Goal: Task Accomplishment & Management: Manage account settings

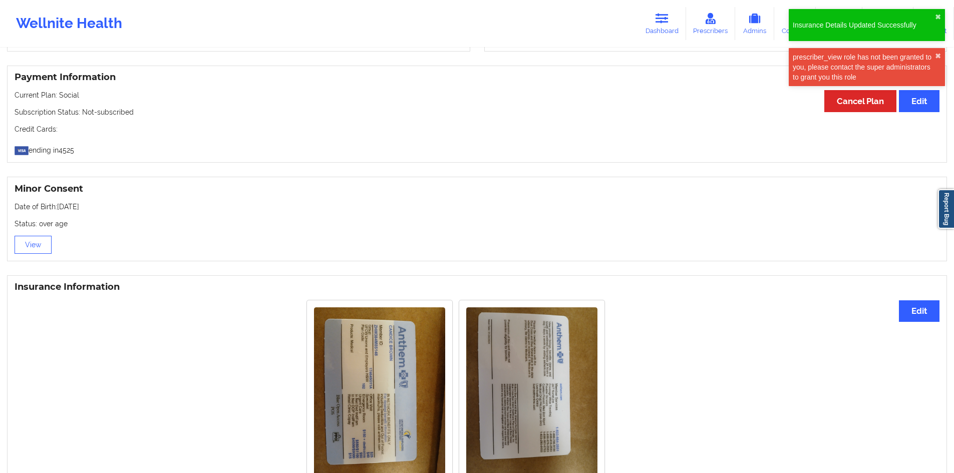
scroll to position [619, 0]
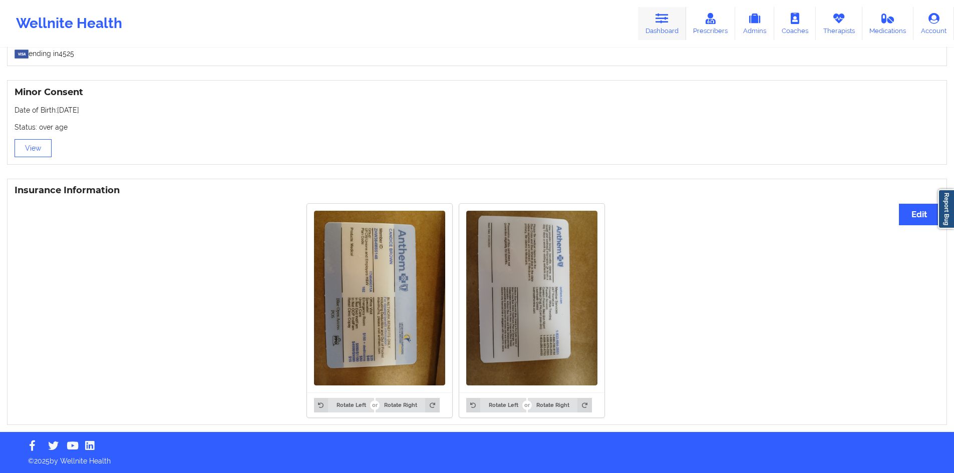
click at [676, 13] on link "Dashboard" at bounding box center [662, 23] width 48 height 33
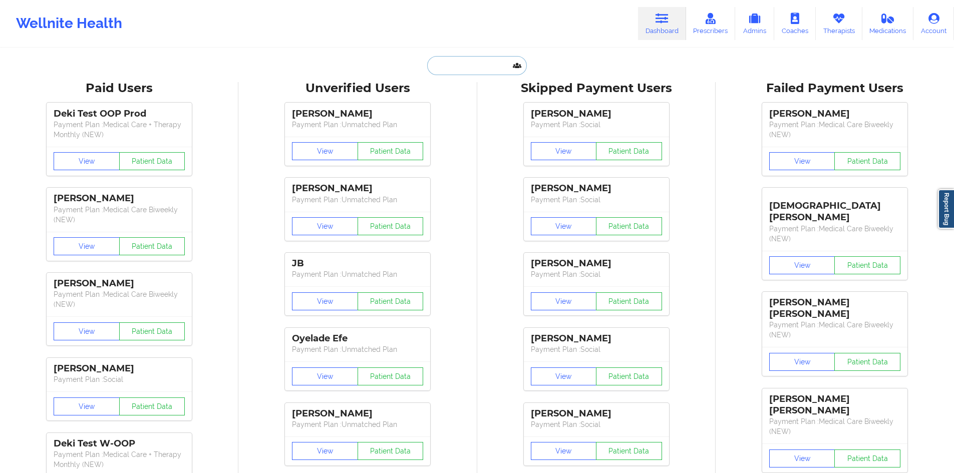
click at [489, 66] on input "text" at bounding box center [476, 65] width 99 height 19
paste input "[EMAIL_ADDRESS][DOMAIN_NAME]"
type input "[EMAIL_ADDRESS][DOMAIN_NAME]"
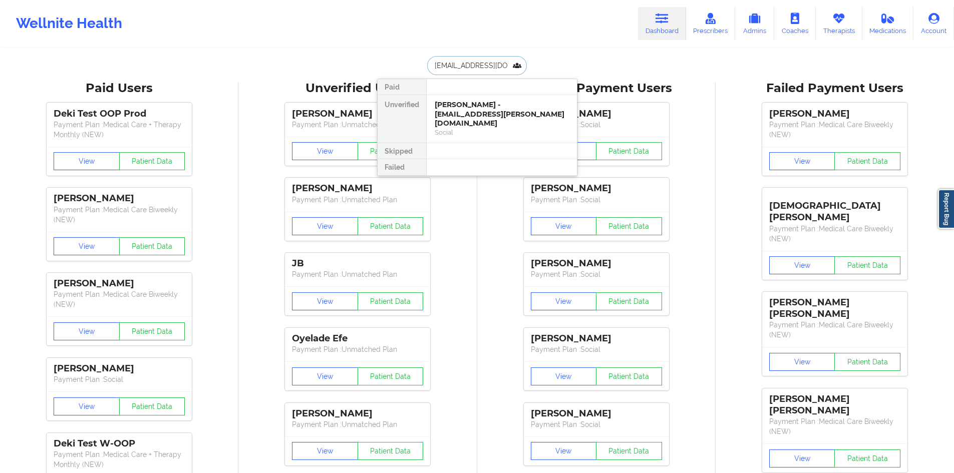
click at [464, 115] on div "[PERSON_NAME] - [EMAIL_ADDRESS][PERSON_NAME][DOMAIN_NAME]" at bounding box center [502, 114] width 134 height 28
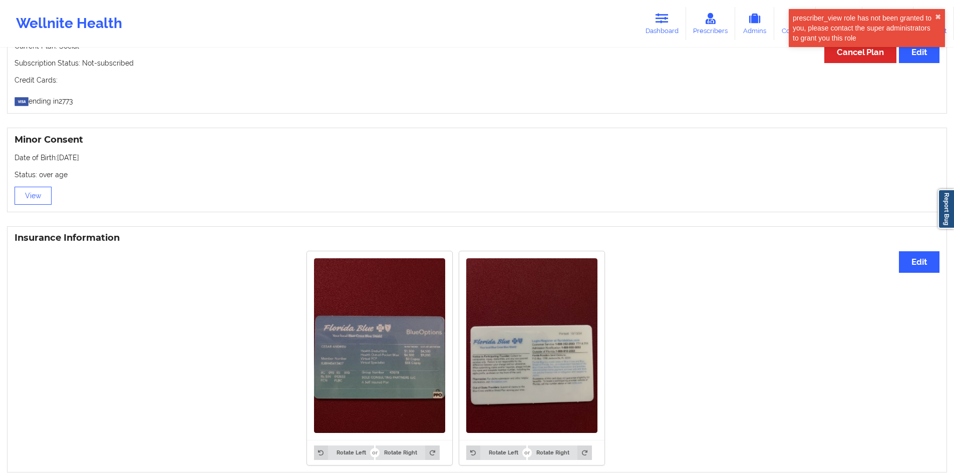
scroll to position [619, 0]
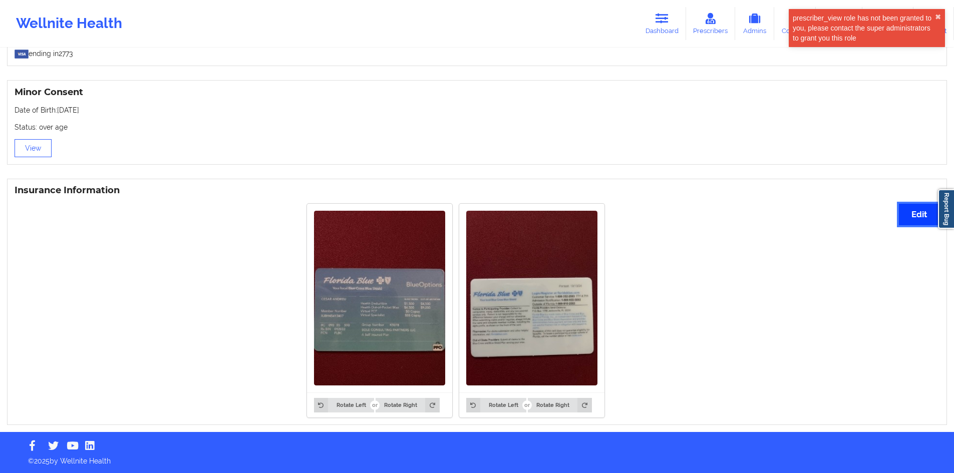
click at [924, 214] on button "Edit" at bounding box center [919, 215] width 41 height 22
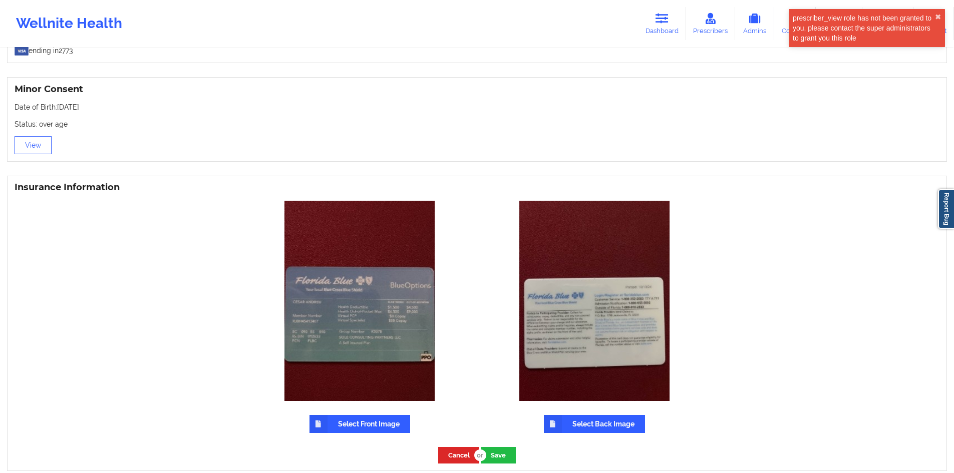
click at [386, 414] on div "Select Front Image" at bounding box center [359, 317] width 221 height 232
click at [365, 420] on label "Select Front Image" at bounding box center [359, 424] width 101 height 18
click at [0, 0] on input "Select Front Image" at bounding box center [0, 0] width 0 height 0
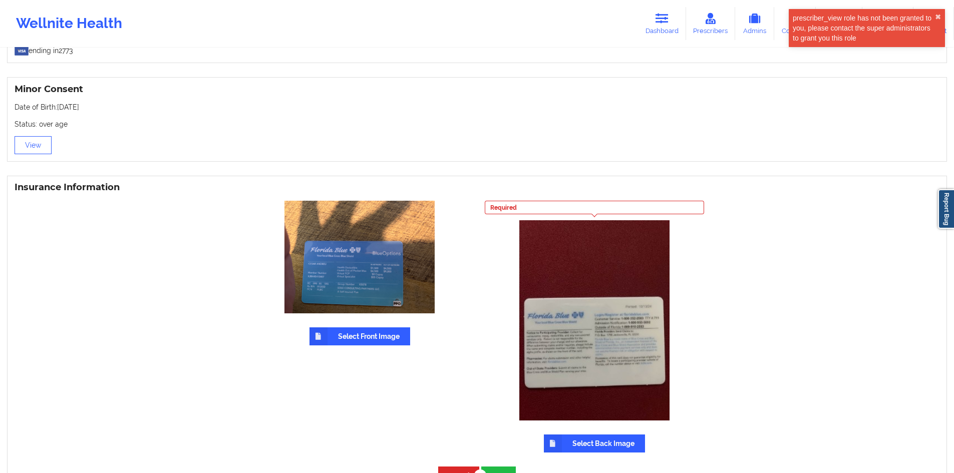
click at [604, 448] on label "Select Back Image" at bounding box center [594, 444] width 101 height 18
click at [0, 0] on input "Select Back Image" at bounding box center [0, 0] width 0 height 0
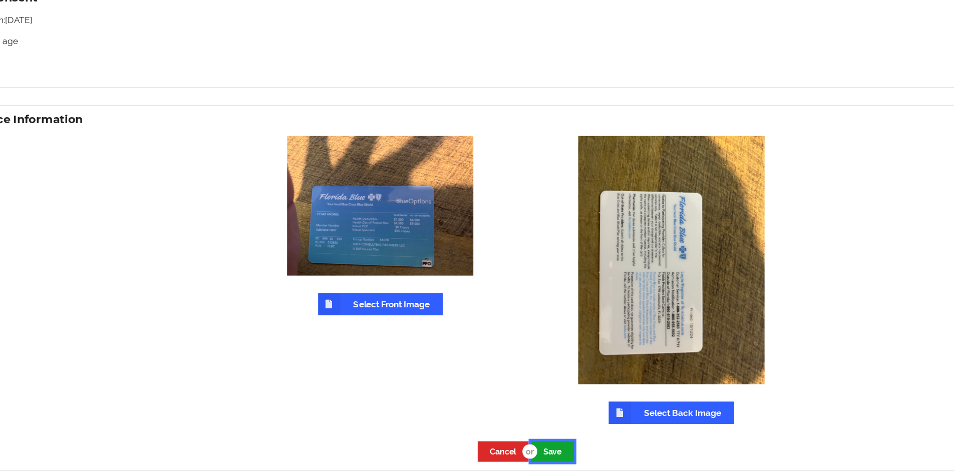
click at [495, 461] on button "Save" at bounding box center [498, 455] width 35 height 17
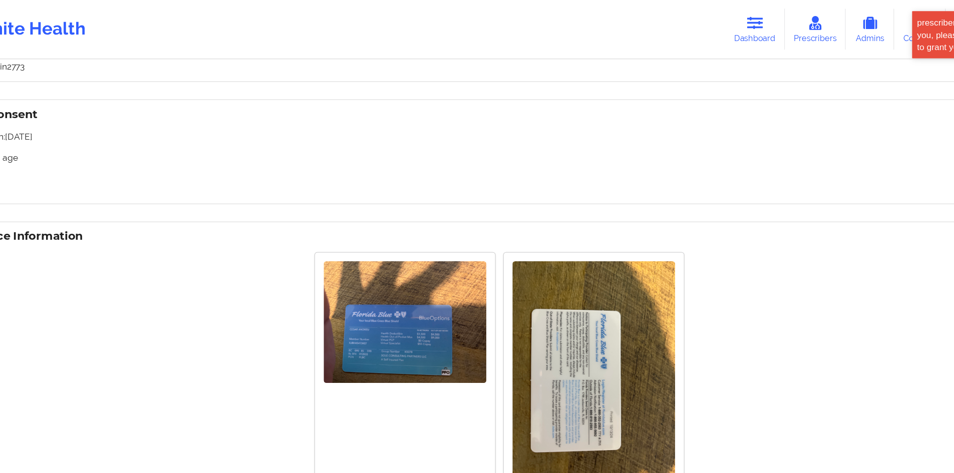
scroll to position [417, 0]
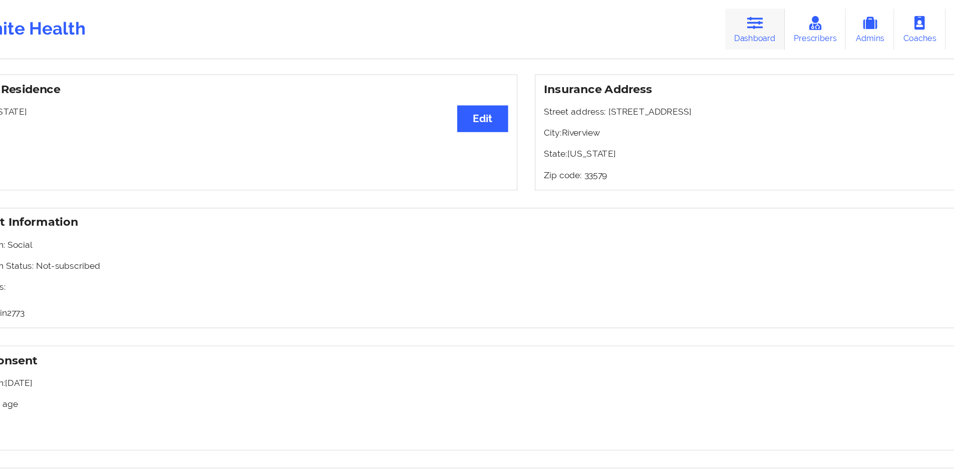
click at [665, 28] on link "Dashboard" at bounding box center [662, 23] width 48 height 33
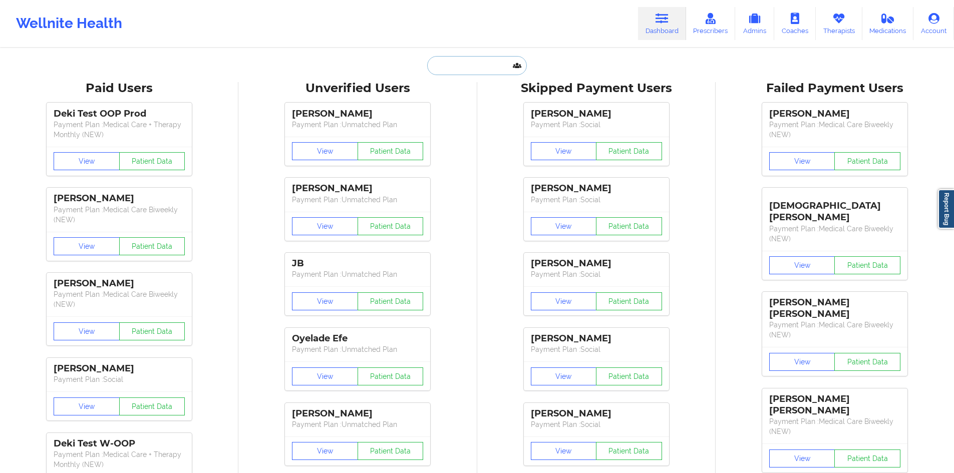
click at [487, 67] on input "text" at bounding box center [476, 65] width 99 height 19
paste input "[EMAIL_ADDRESS][DOMAIN_NAME]"
click at [473, 59] on input "[EMAIL_ADDRESS][DOMAIN_NAME]" at bounding box center [476, 65] width 99 height 19
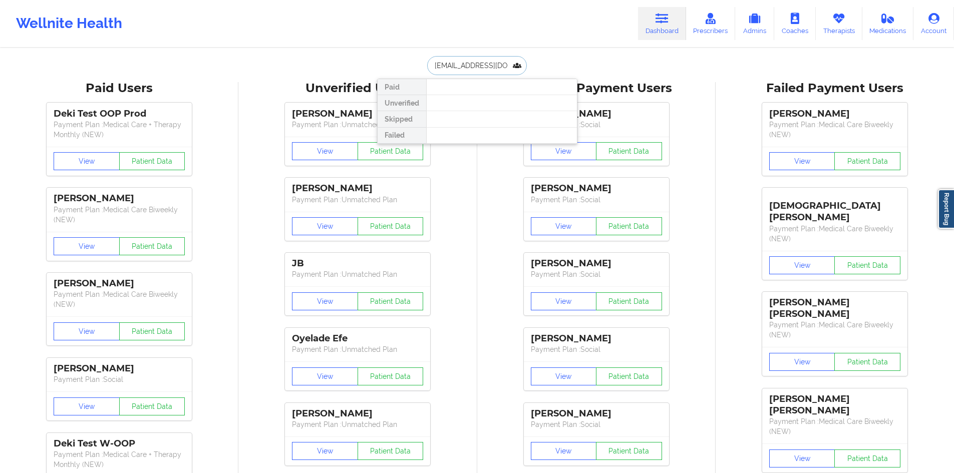
paste input "[PERSON_NAME]"
click at [471, 65] on input "[PERSON_NAME]" at bounding box center [476, 65] width 99 height 19
paste input "[EMAIL_ADDRESS][DOMAIN_NAME]"
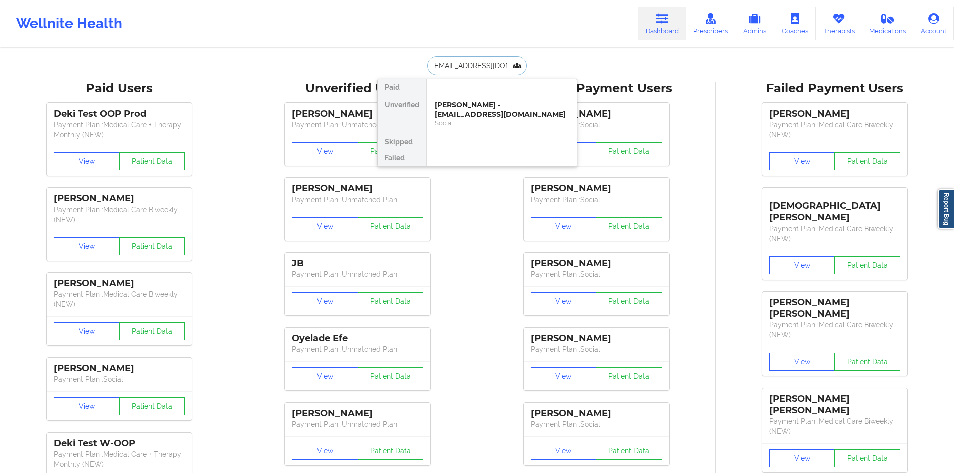
paste input "text"
type input "[EMAIL_ADDRESS][DOMAIN_NAME]"
click at [472, 100] on div "[PERSON_NAME] - [EMAIL_ADDRESS][DOMAIN_NAME] Social" at bounding box center [502, 114] width 150 height 39
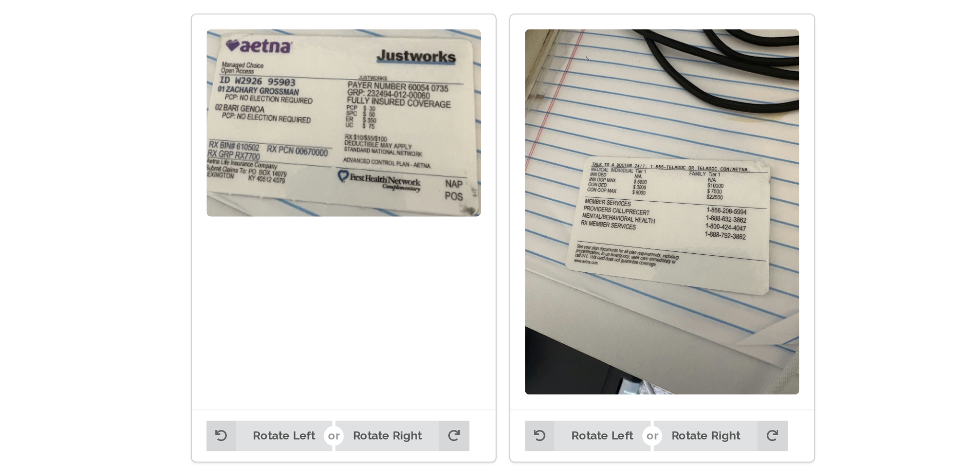
scroll to position [560, 0]
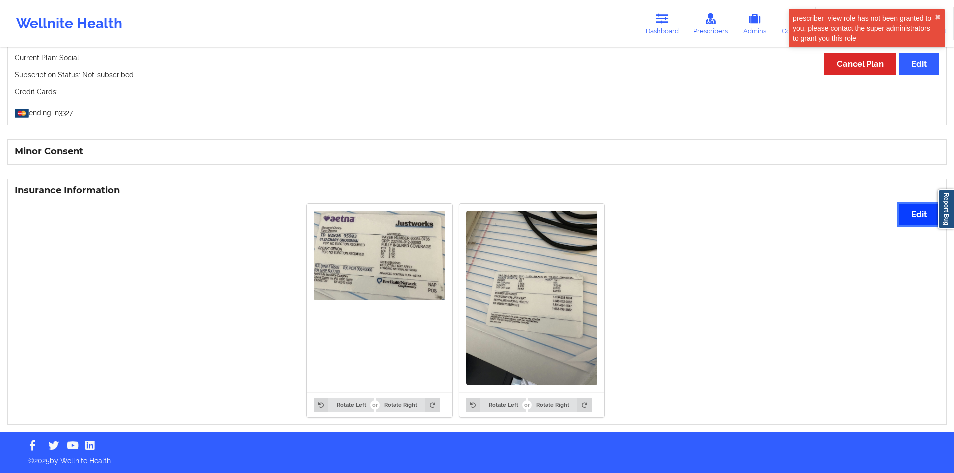
click at [926, 211] on button "Edit" at bounding box center [919, 215] width 41 height 22
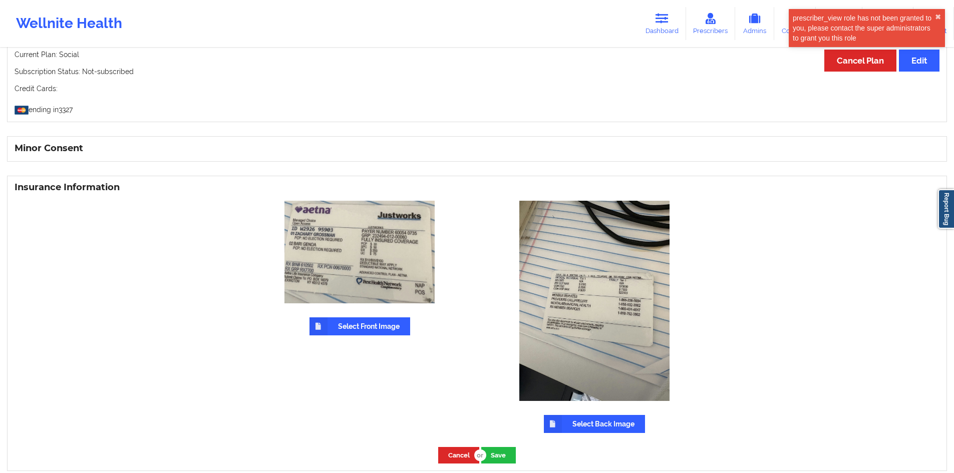
click at [367, 327] on label "Select Front Image" at bounding box center [359, 326] width 101 height 18
click at [0, 0] on input "Select Front Image" at bounding box center [0, 0] width 0 height 0
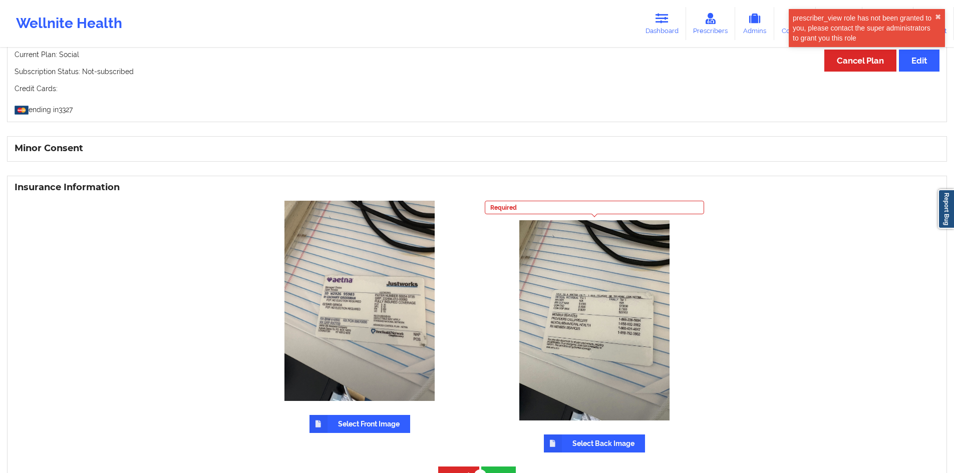
click at [610, 442] on label "Select Back Image" at bounding box center [594, 444] width 101 height 18
click at [0, 0] on input "Select Back Image" at bounding box center [0, 0] width 0 height 0
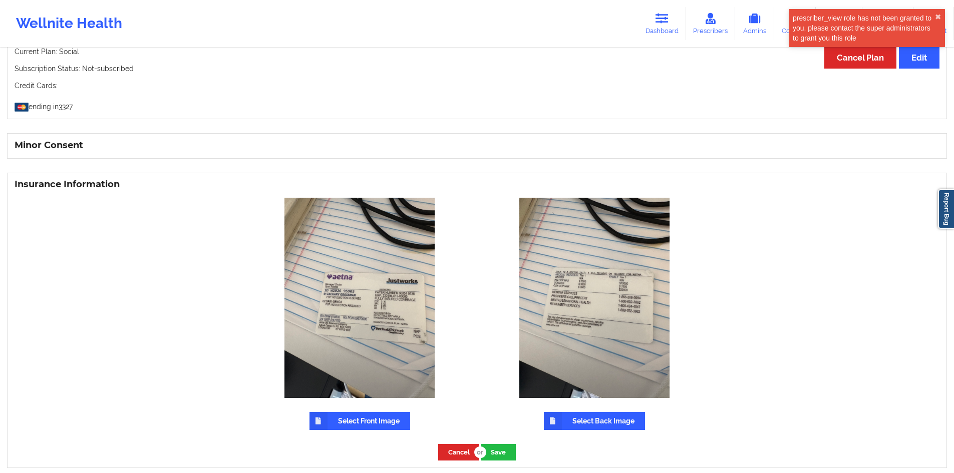
scroll to position [609, 0]
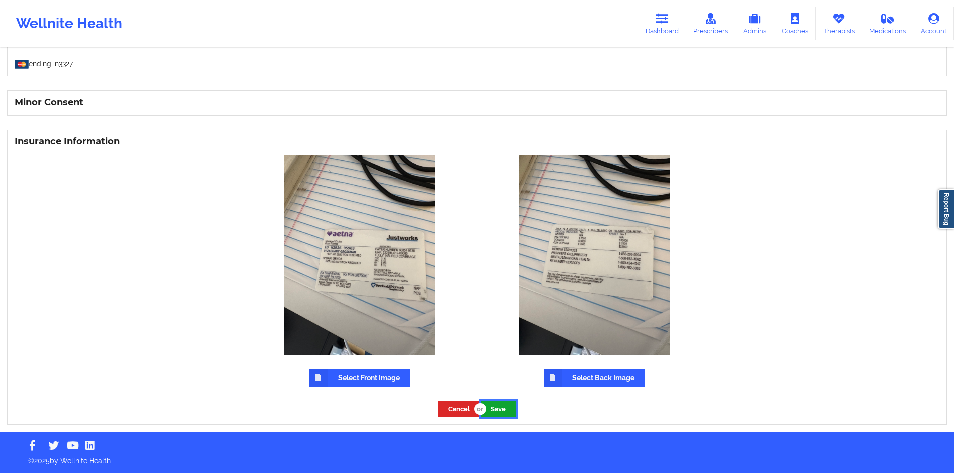
click at [508, 408] on button "Save" at bounding box center [498, 409] width 35 height 17
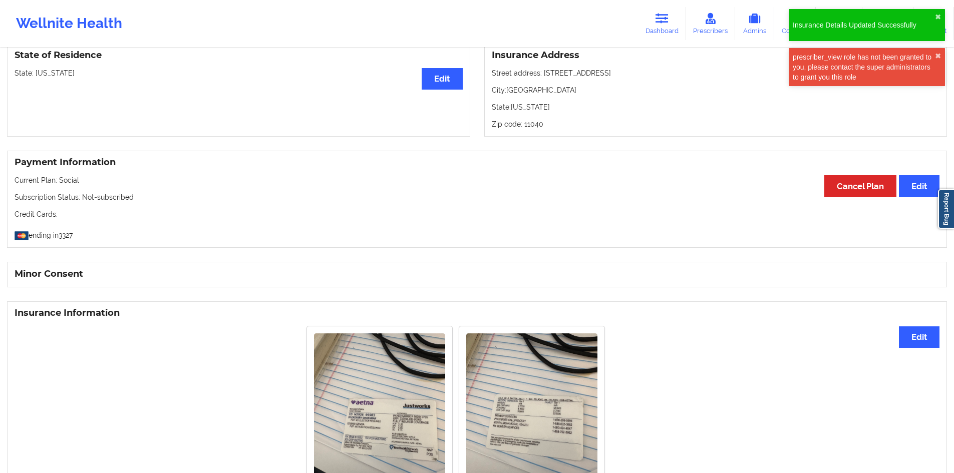
scroll to position [360, 0]
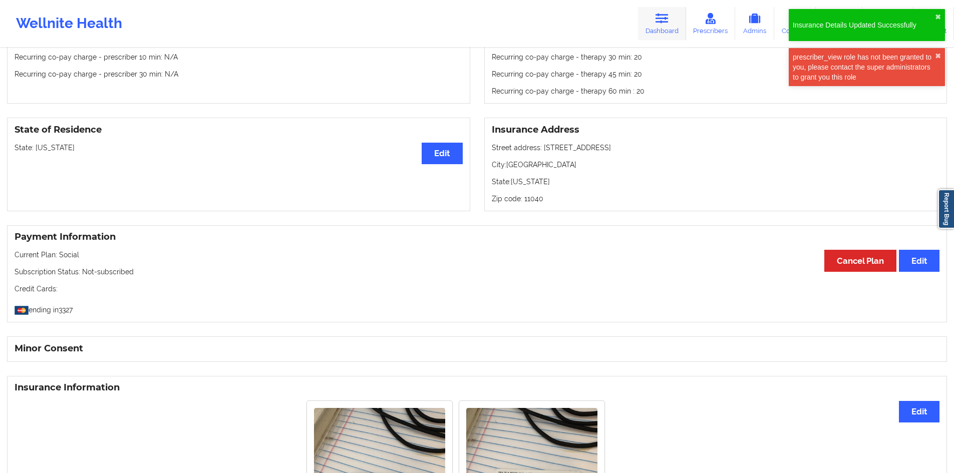
click at [648, 23] on link "Dashboard" at bounding box center [662, 23] width 48 height 33
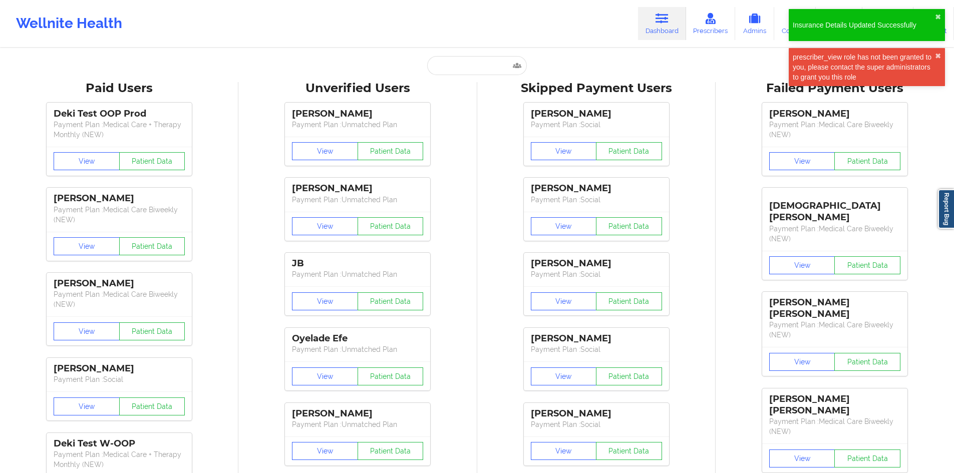
click at [482, 58] on input "text" at bounding box center [476, 65] width 99 height 19
paste input "[EMAIL_ADDRESS][DOMAIN_NAME]"
type input "[EMAIL_ADDRESS][DOMAIN_NAME]"
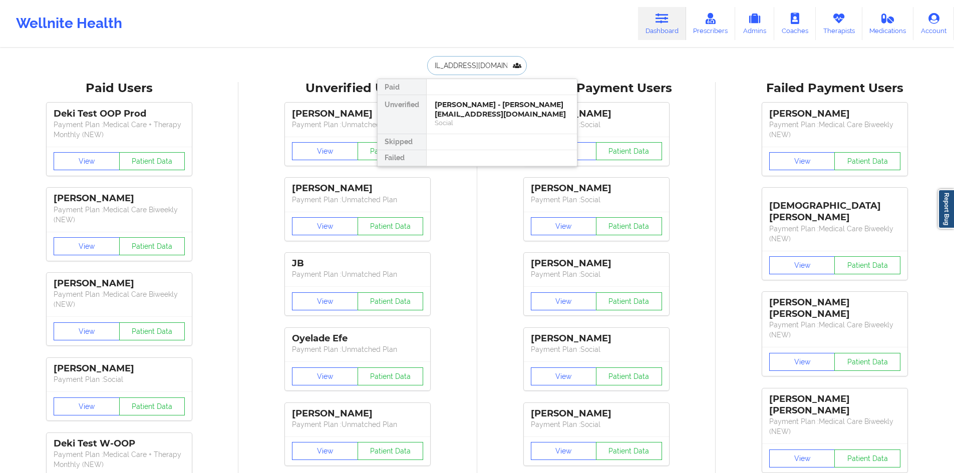
click at [488, 106] on div "[PERSON_NAME] - [PERSON_NAME][EMAIL_ADDRESS][DOMAIN_NAME]" at bounding box center [502, 109] width 134 height 19
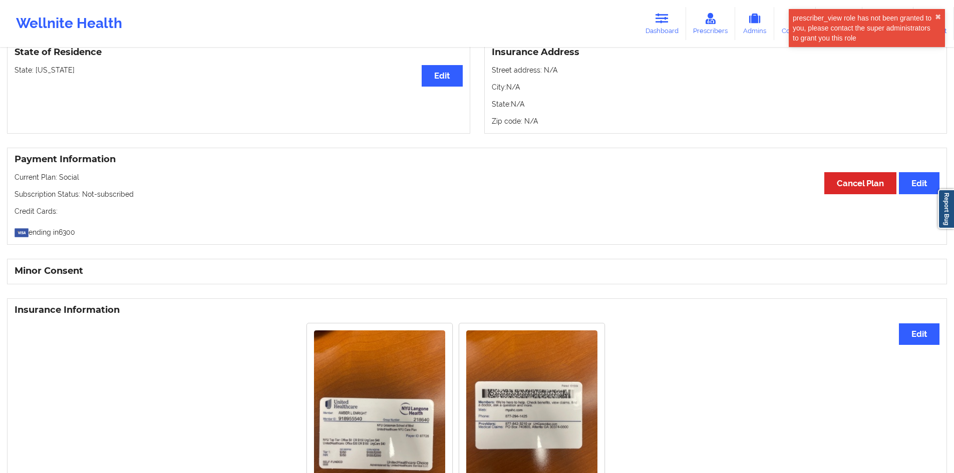
scroll to position [560, 0]
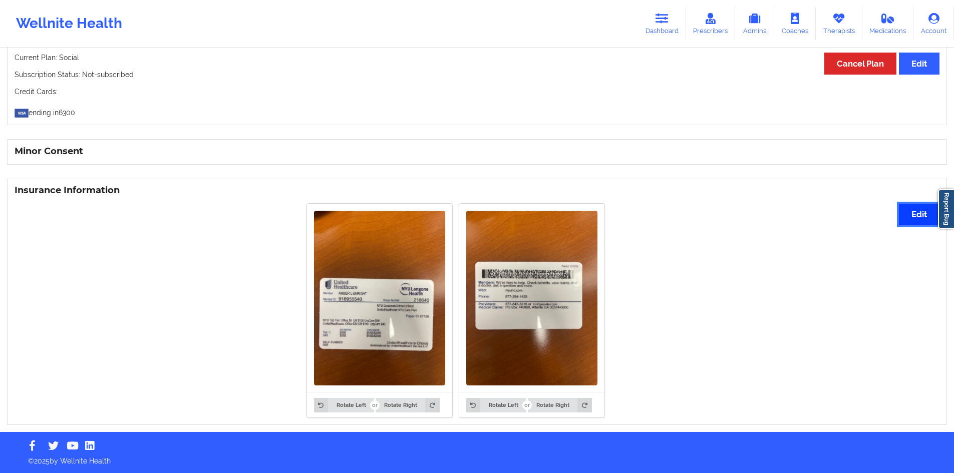
click at [931, 220] on button "Edit" at bounding box center [919, 215] width 41 height 22
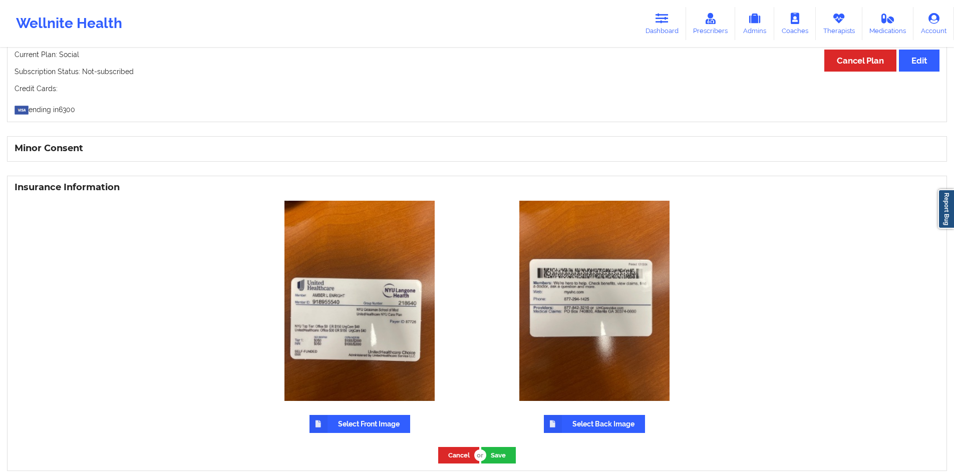
click at [366, 425] on label "Select Front Image" at bounding box center [359, 424] width 101 height 18
click at [0, 0] on input "Select Front Image" at bounding box center [0, 0] width 0 height 0
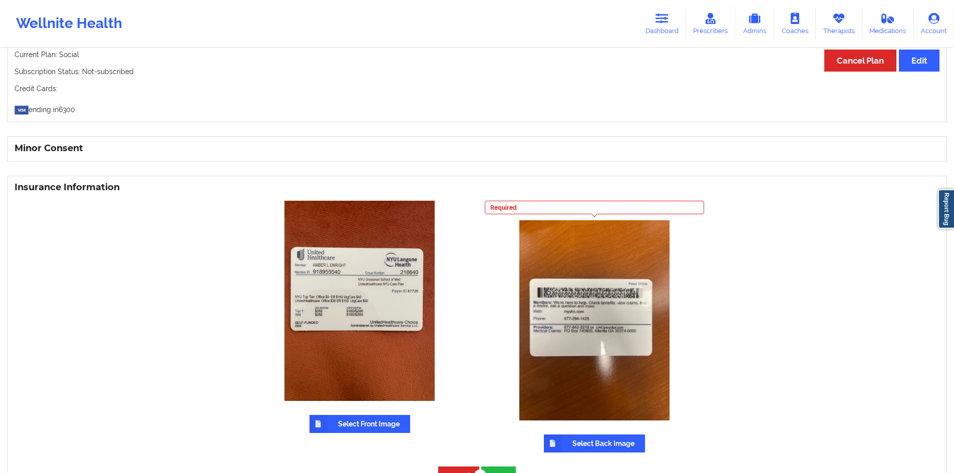
click at [610, 442] on label "Select Back Image" at bounding box center [594, 444] width 101 height 18
click at [0, 0] on input "Select Back Image" at bounding box center [0, 0] width 0 height 0
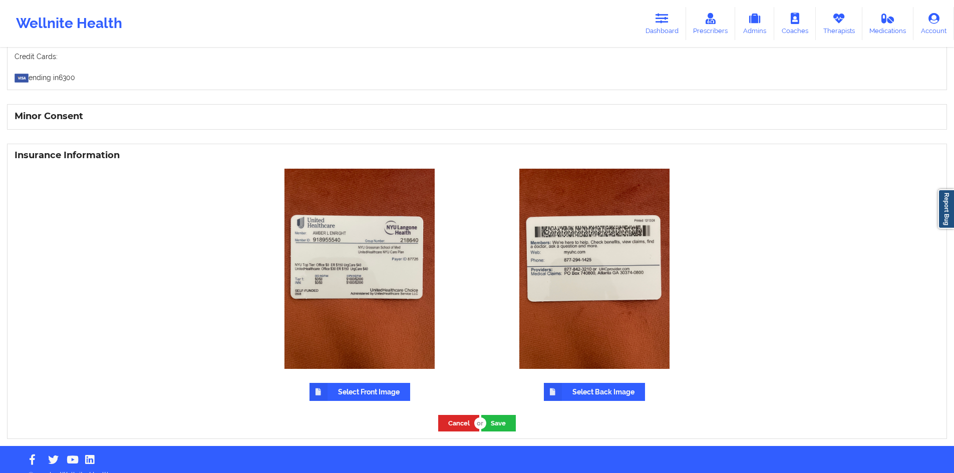
scroll to position [609, 0]
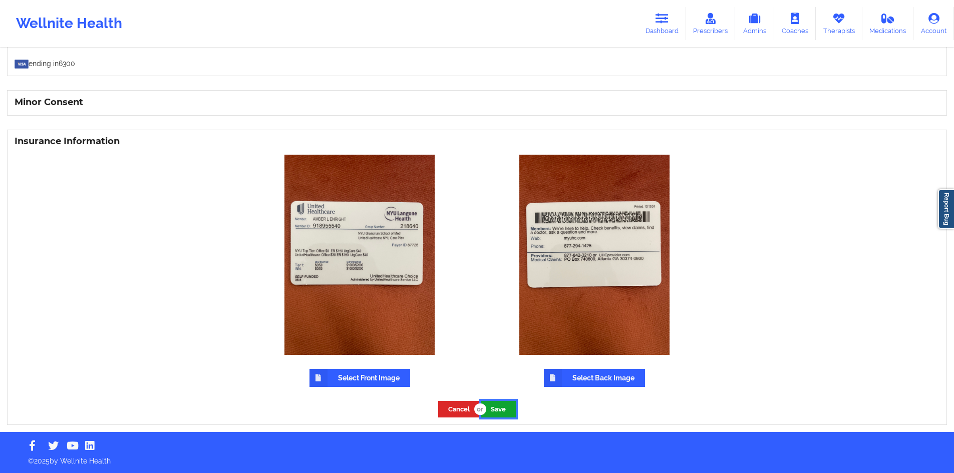
click at [505, 417] on button "Save" at bounding box center [498, 409] width 35 height 17
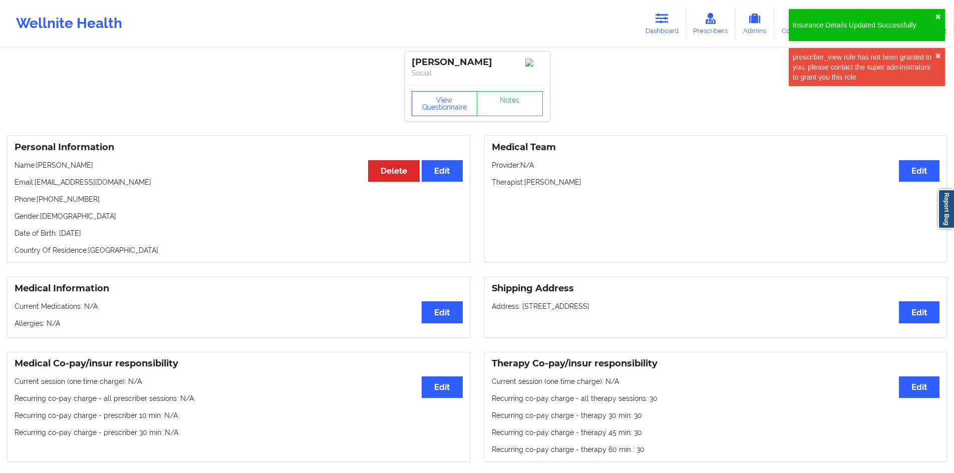
scroll to position [0, 0]
click at [639, 27] on div "Wellnite Health Dashboard Prescribers Admins Coaches Therapists Medications Acc…" at bounding box center [477, 24] width 954 height 40
click at [653, 24] on link "Dashboard" at bounding box center [662, 23] width 48 height 33
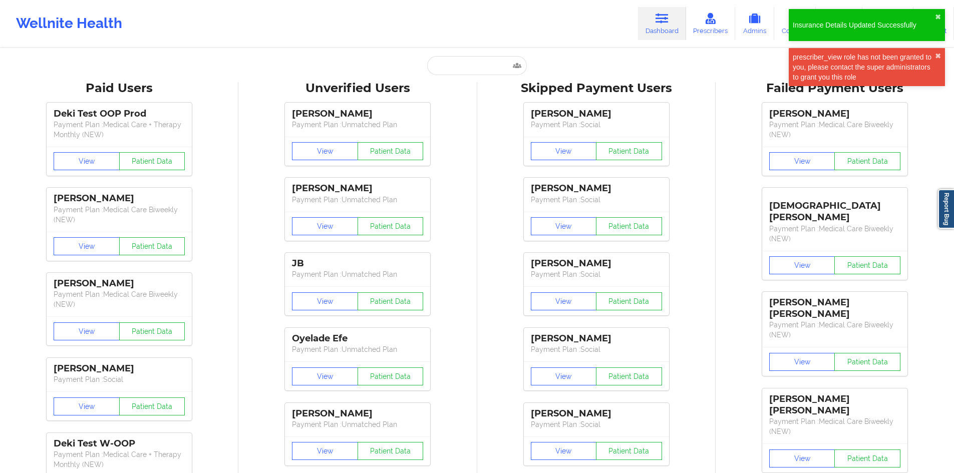
click at [454, 67] on input "text" at bounding box center [476, 65] width 99 height 19
paste input "akelbley2@gmail.com"
type input "akelbley2@gmail.com"
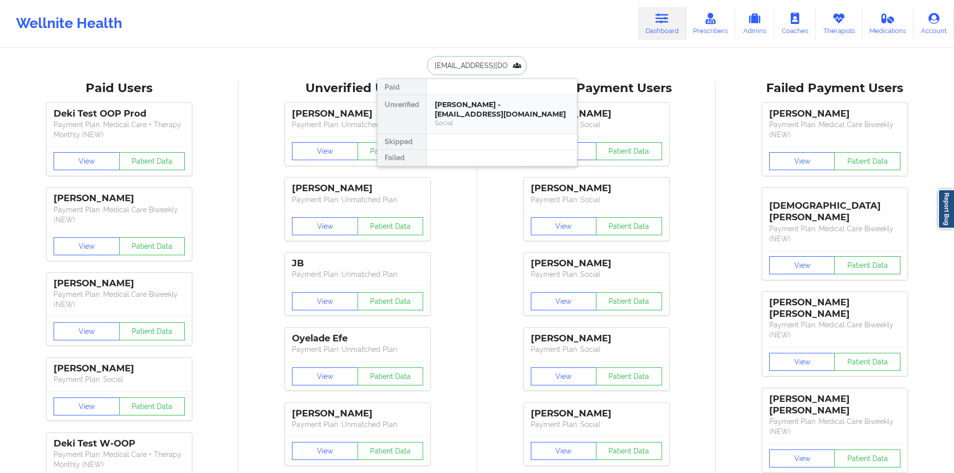
click at [474, 121] on div "Social" at bounding box center [502, 123] width 134 height 9
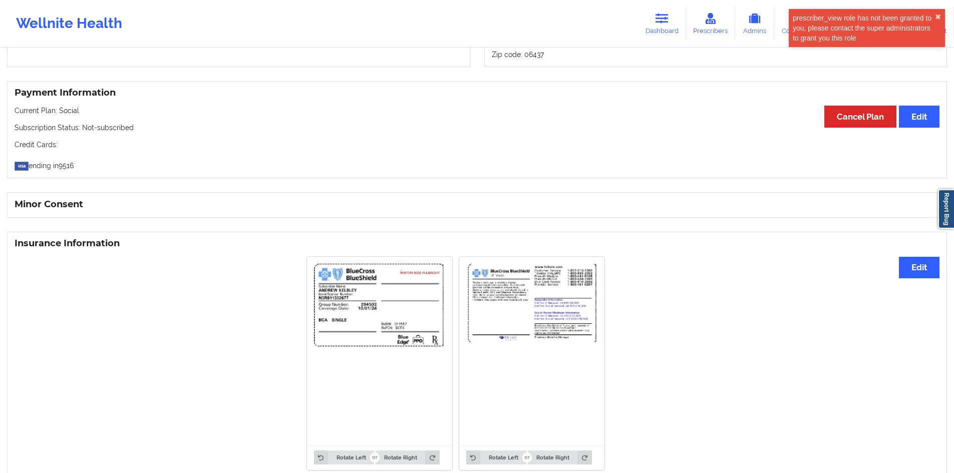
scroll to position [559, 0]
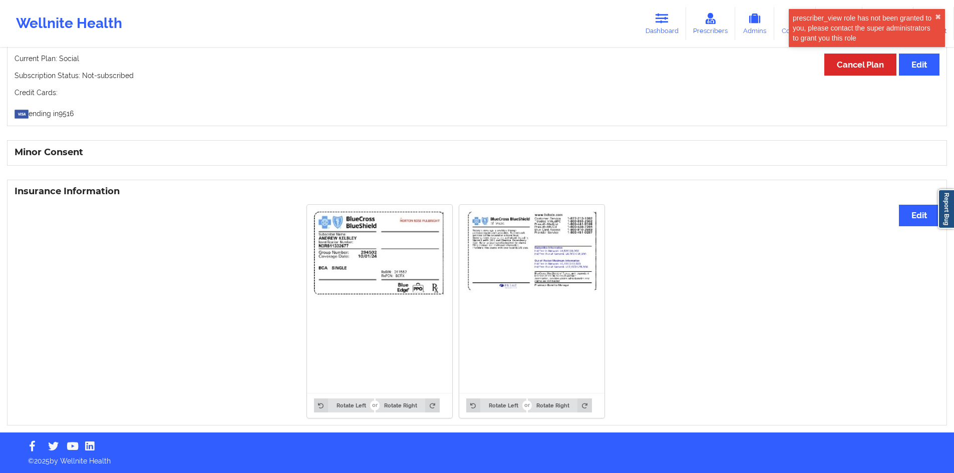
click at [381, 276] on img at bounding box center [379, 299] width 131 height 174
click at [343, 262] on img at bounding box center [379, 299] width 131 height 174
click at [925, 211] on button "Edit" at bounding box center [919, 216] width 41 height 22
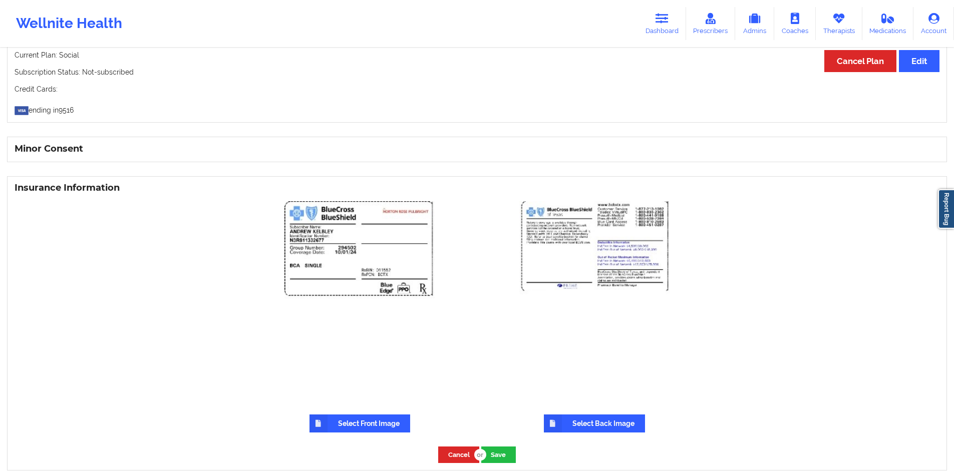
click at [354, 429] on label "Select Front Image" at bounding box center [359, 424] width 101 height 18
click at [0, 0] on input "Select Front Image" at bounding box center [0, 0] width 0 height 0
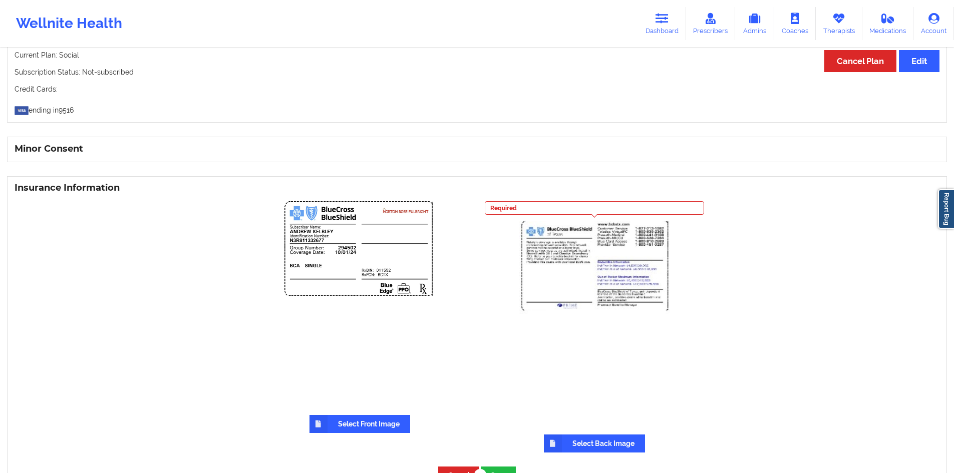
click at [582, 440] on label "Select Back Image" at bounding box center [594, 444] width 101 height 18
click at [0, 0] on input "Select Back Image" at bounding box center [0, 0] width 0 height 0
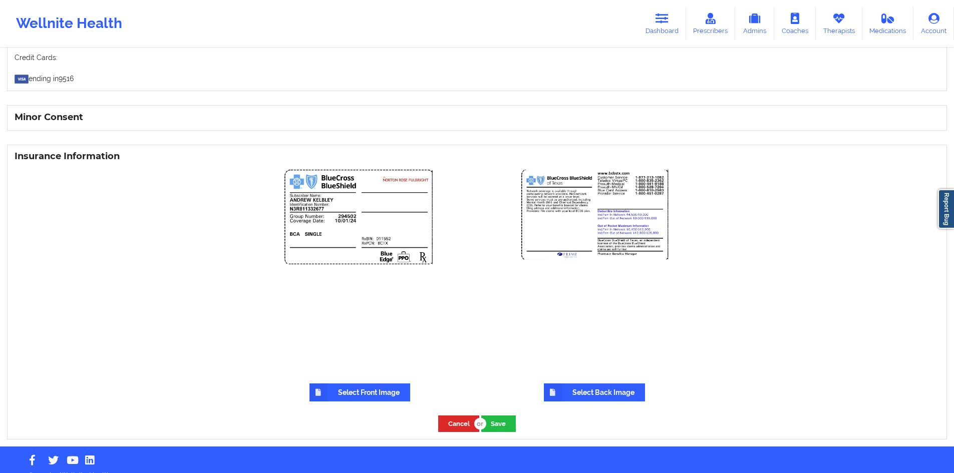
scroll to position [608, 0]
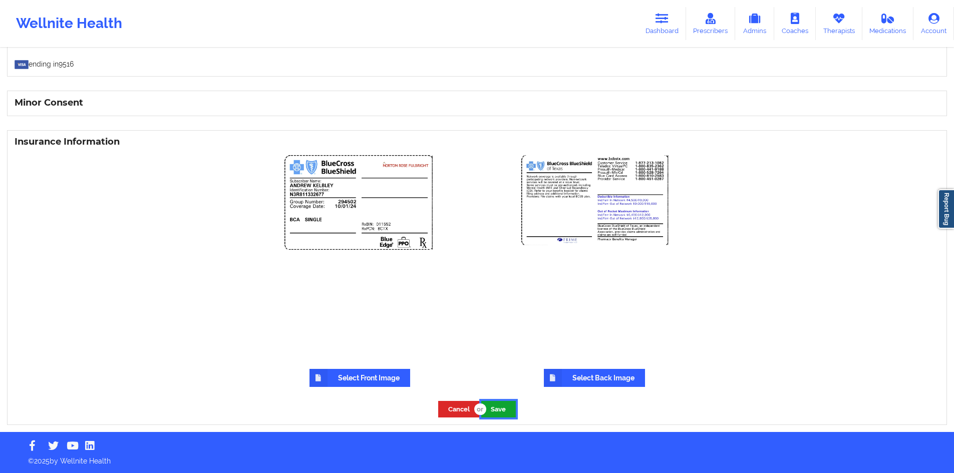
click at [504, 415] on button "Save" at bounding box center [498, 409] width 35 height 17
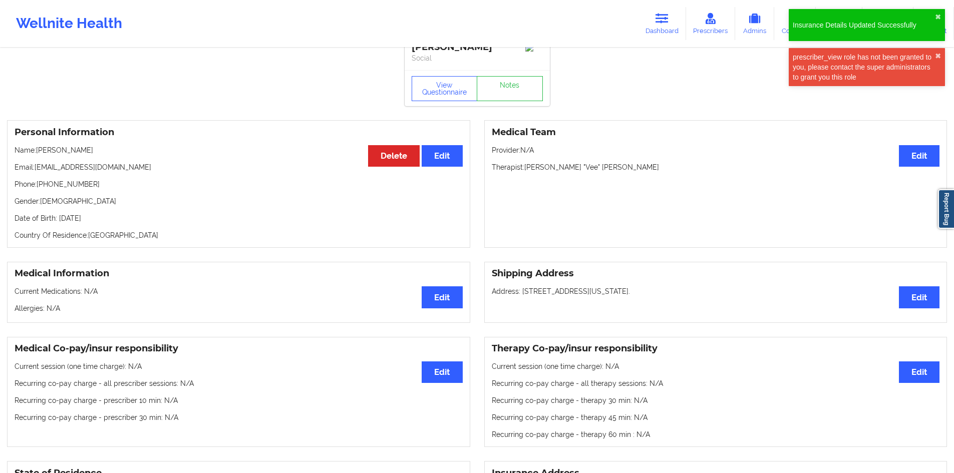
scroll to position [0, 0]
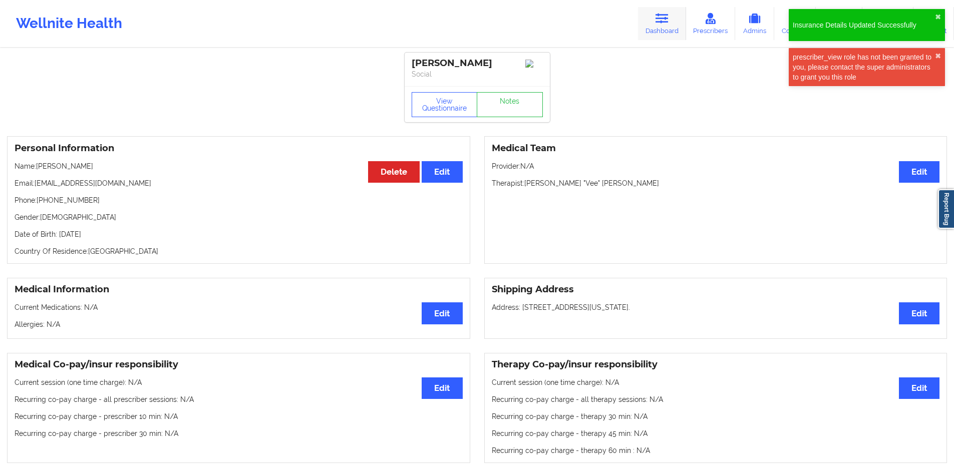
click at [651, 21] on link "Dashboard" at bounding box center [662, 23] width 48 height 33
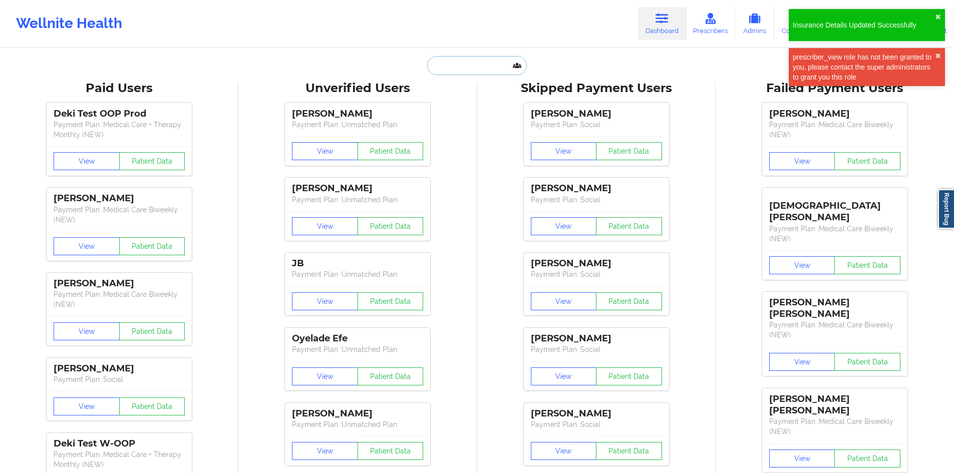
click at [491, 63] on input "text" at bounding box center [476, 65] width 99 height 19
paste input "jahart352@gmail.com"
type input "jahart352@gmail.com"
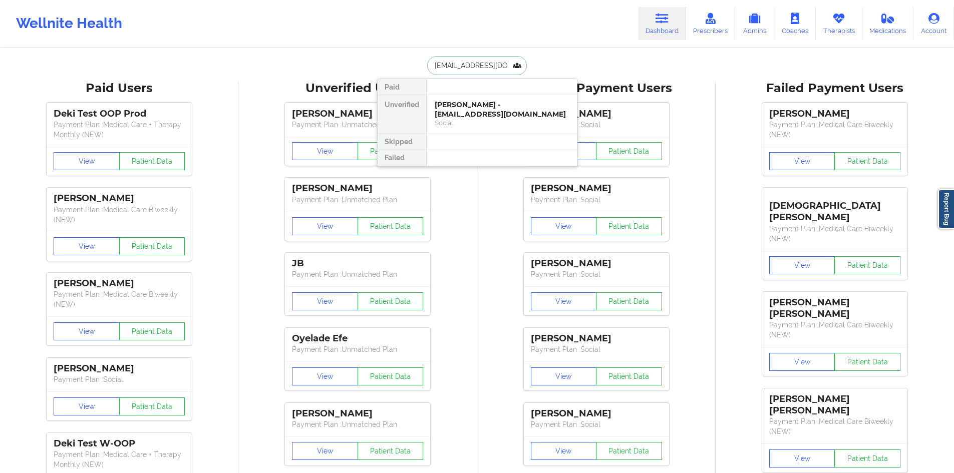
click at [470, 107] on div "Jacqueline Anne Hart - jahart352@gmail.com" at bounding box center [502, 109] width 134 height 19
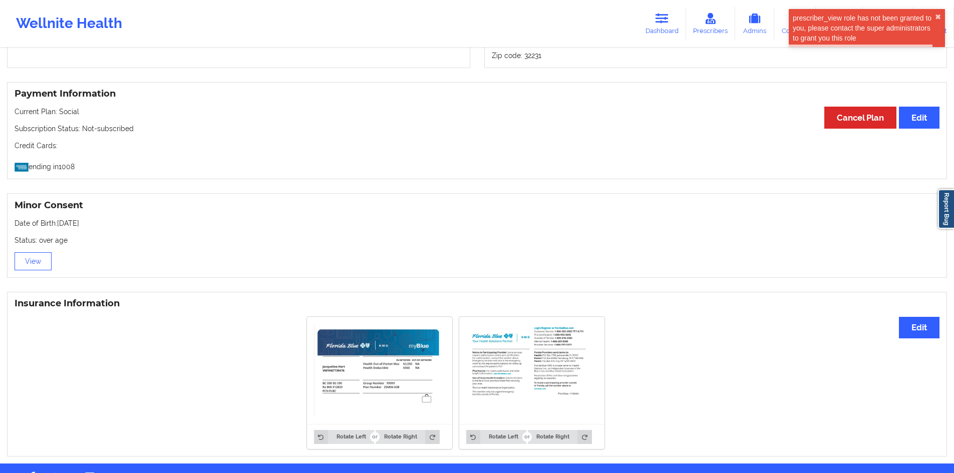
scroll to position [538, 0]
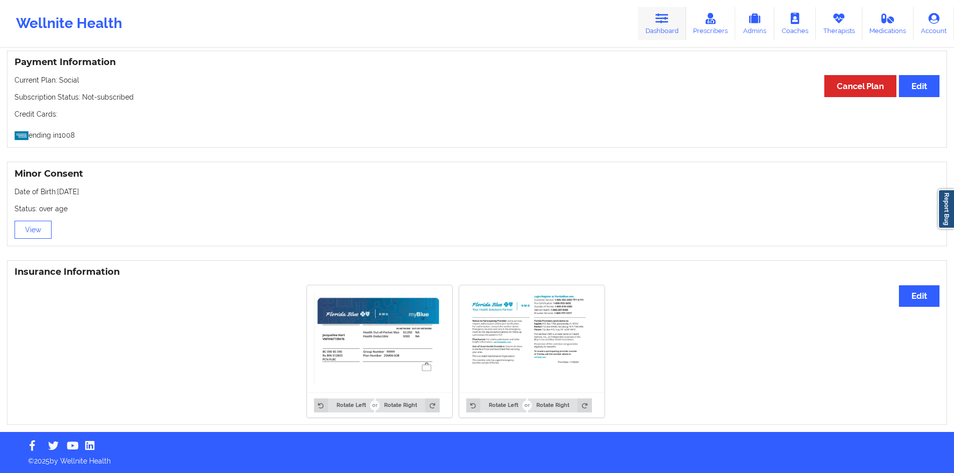
click at [650, 23] on link "Dashboard" at bounding box center [662, 23] width 48 height 33
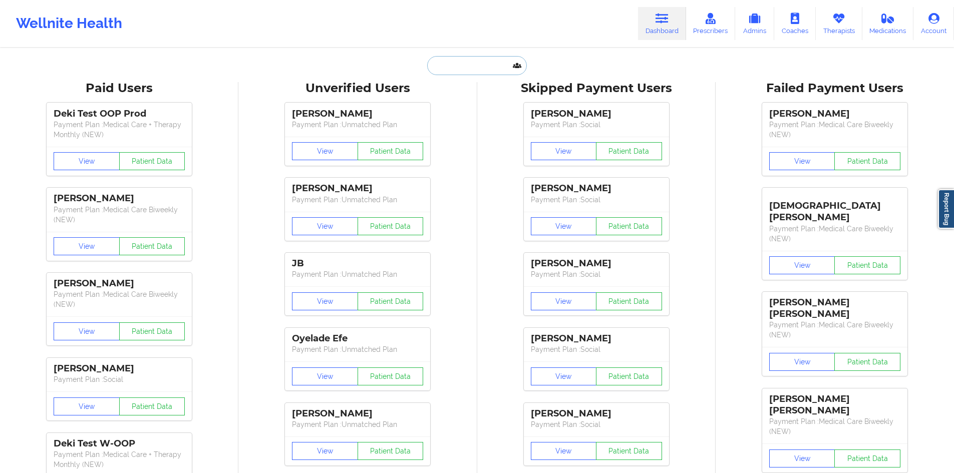
click at [464, 72] on input "text" at bounding box center [476, 65] width 99 height 19
paste input "jenniferluu70@gmail.com"
type input "jenniferluu70@gmail.com"
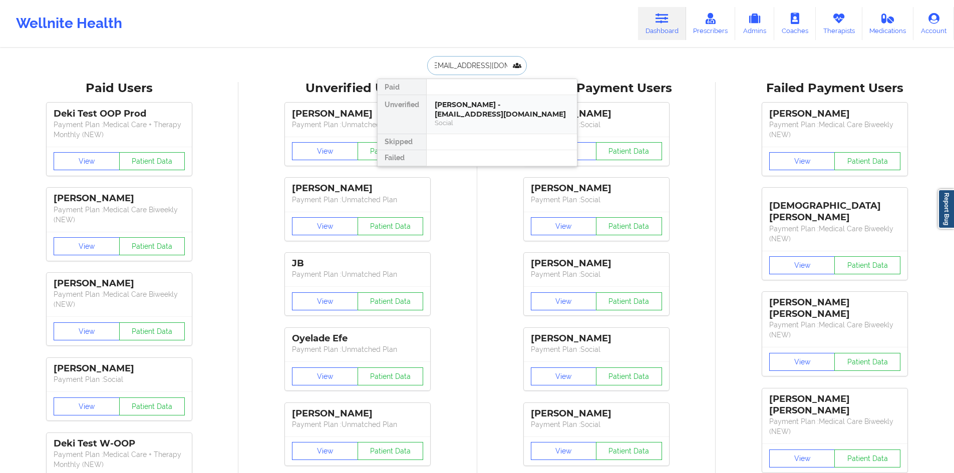
click at [476, 111] on div "Jennifer Luu - jenniferluu70@gmail.com" at bounding box center [502, 109] width 134 height 19
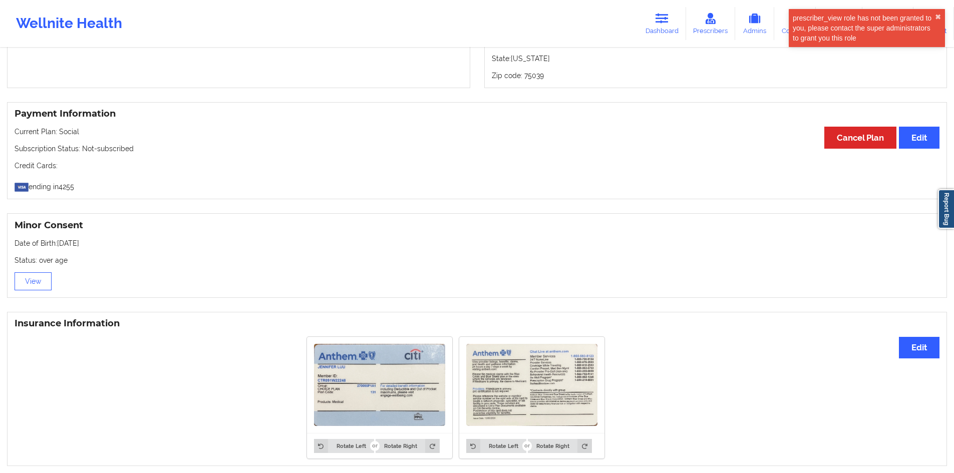
scroll to position [527, 0]
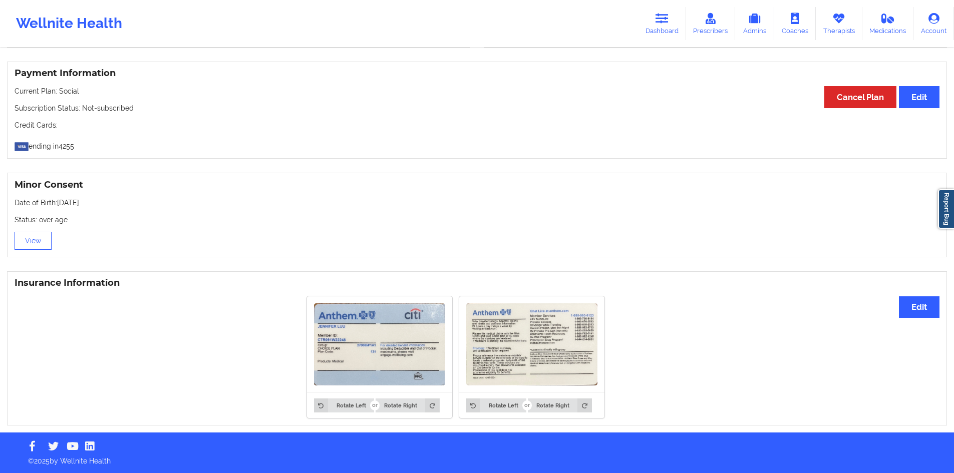
click at [360, 336] on img at bounding box center [379, 344] width 131 height 83
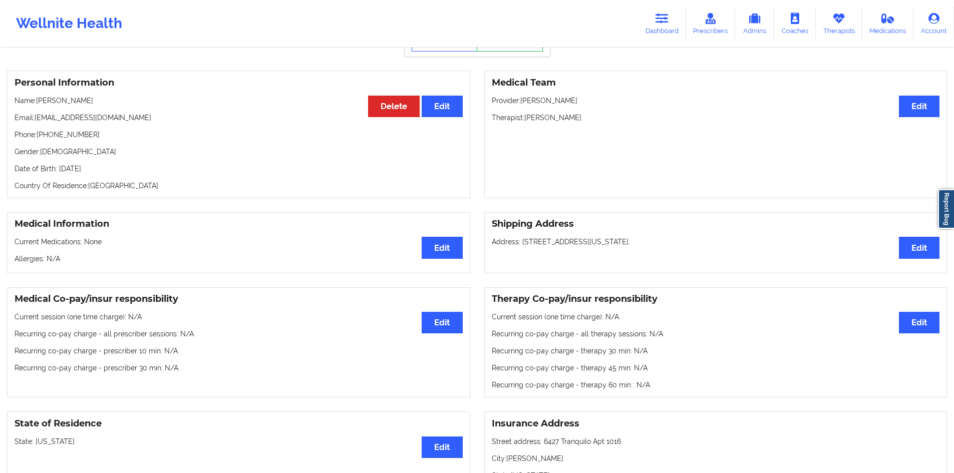
scroll to position [0, 0]
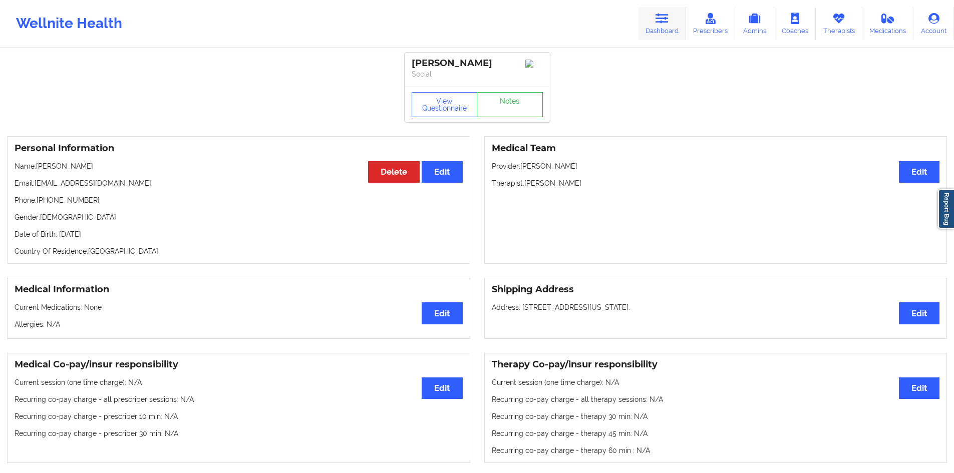
click at [681, 25] on link "Dashboard" at bounding box center [662, 23] width 48 height 33
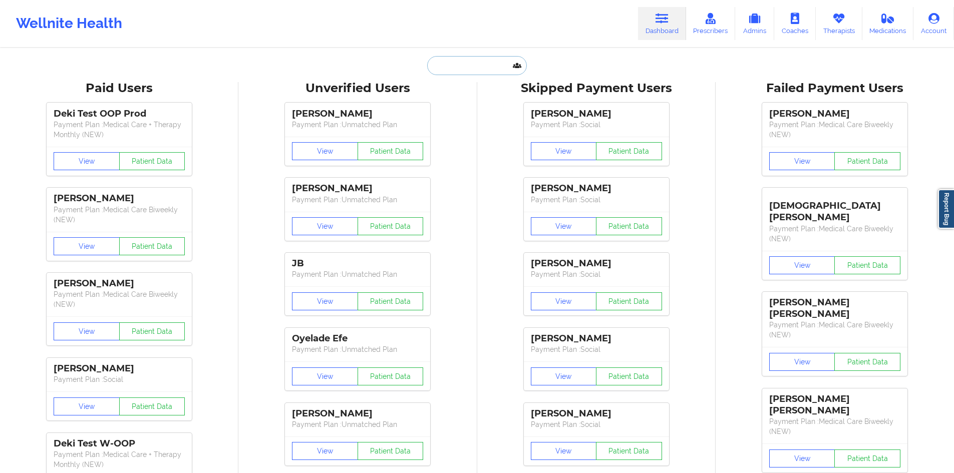
click at [460, 73] on input "text" at bounding box center [476, 65] width 99 height 19
paste input "erinjillianrodriguez@gmail.com"
type input "erinjillianrodriguez@gmail.com"
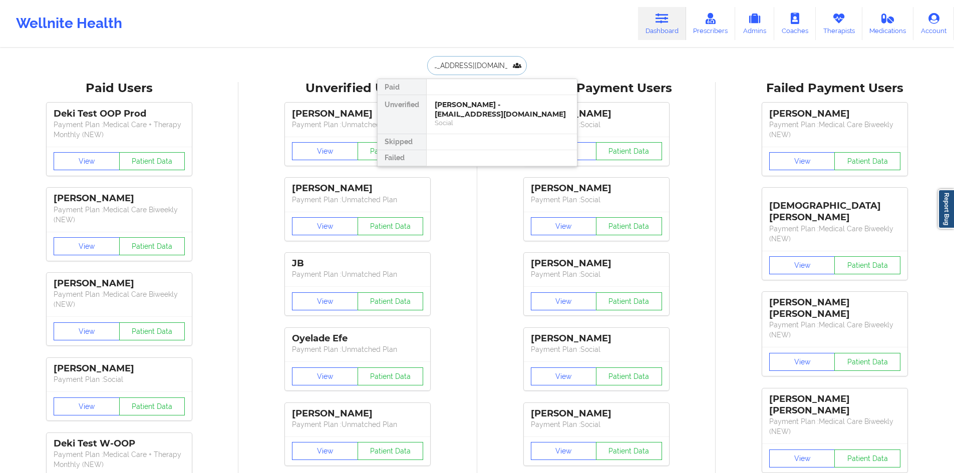
click at [500, 111] on div "Erin Rodriguez - erinjillianrodriguez@gmail.com" at bounding box center [502, 109] width 134 height 19
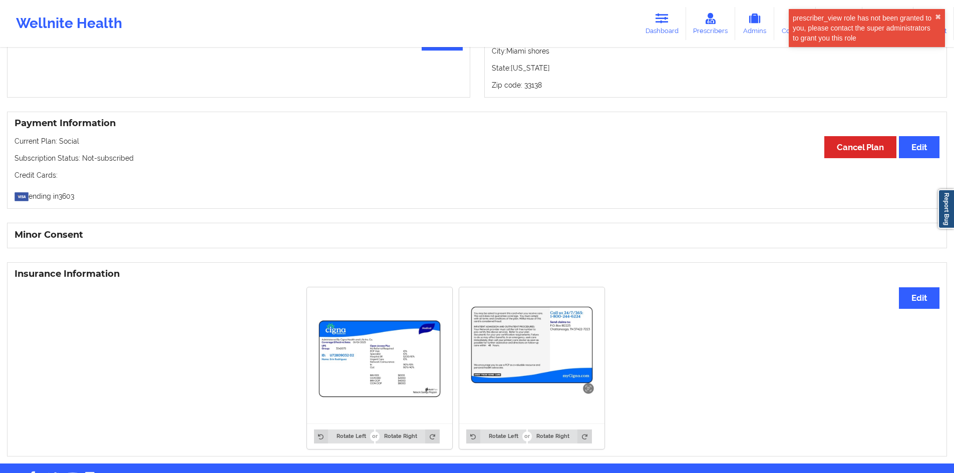
scroll to position [508, 0]
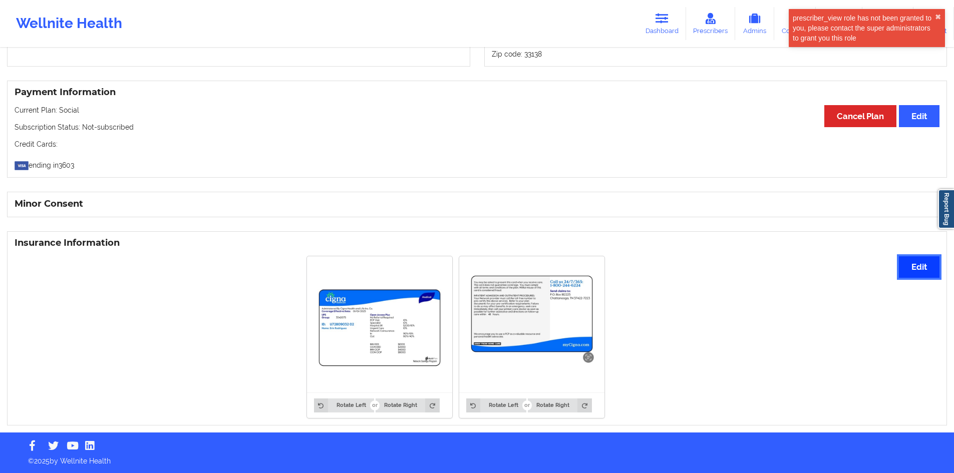
click at [908, 263] on button "Edit" at bounding box center [919, 267] width 41 height 22
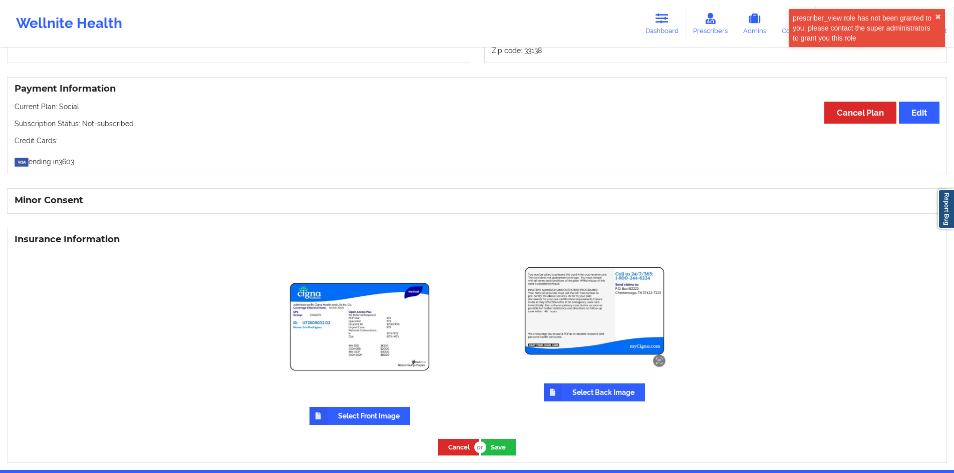
click at [347, 410] on label "Select Front Image" at bounding box center [359, 416] width 101 height 18
click at [0, 0] on input "Select Front Image" at bounding box center [0, 0] width 0 height 0
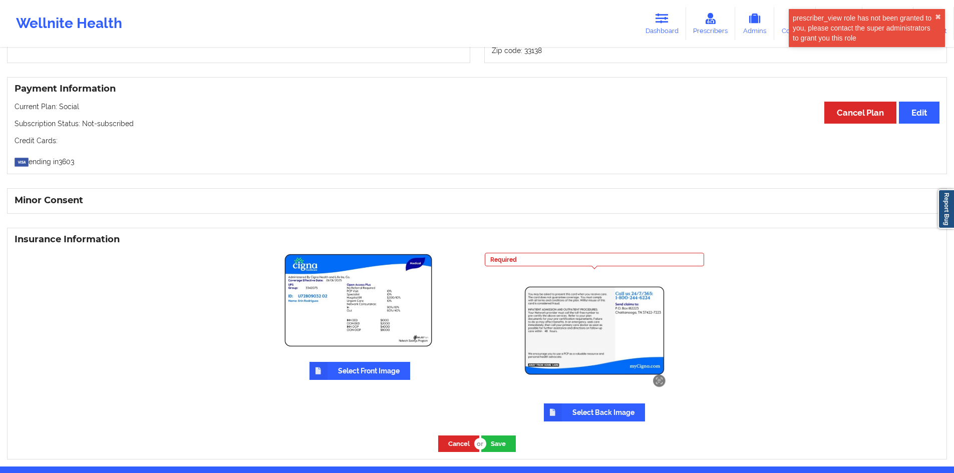
click at [582, 411] on label "Select Back Image" at bounding box center [594, 413] width 101 height 18
click at [0, 0] on input "Select Back Image" at bounding box center [0, 0] width 0 height 0
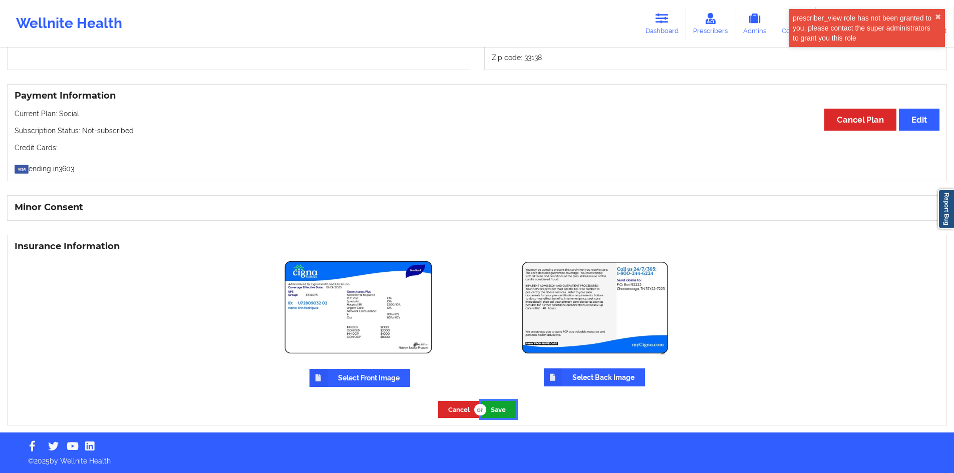
click at [503, 412] on button "Save" at bounding box center [498, 409] width 35 height 17
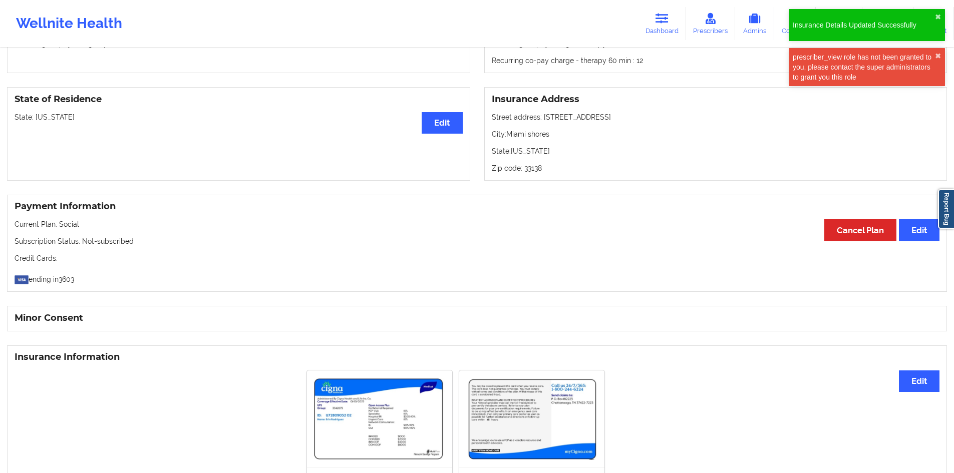
scroll to position [469, 0]
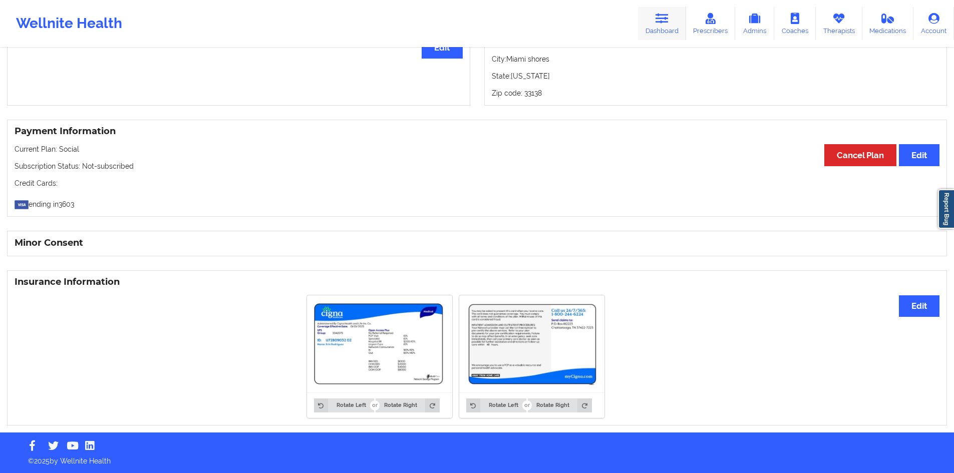
click at [659, 19] on icon at bounding box center [661, 18] width 13 height 11
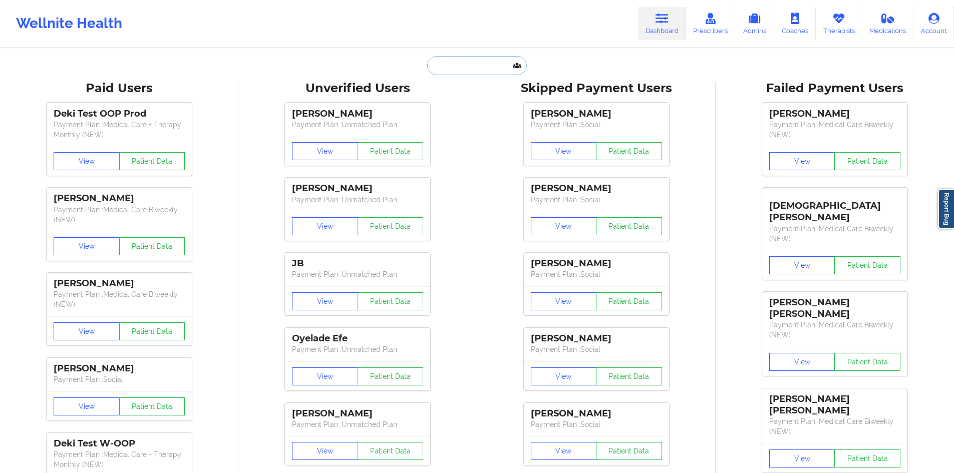
click at [488, 63] on input "text" at bounding box center [476, 65] width 99 height 19
paste input "joeynanni1@gmail.com"
type input "joeynanni1@gmail.com"
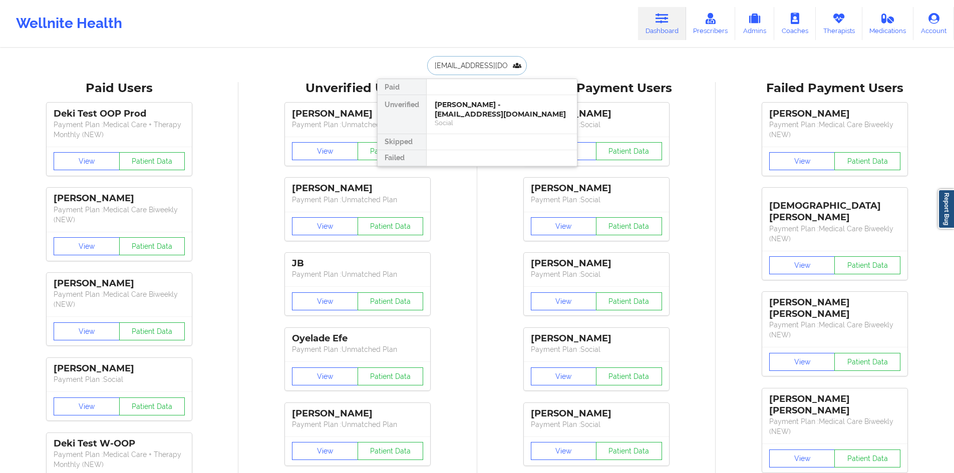
click at [498, 110] on div "Joseph Nanni - joeynanni1@gmail.com" at bounding box center [502, 109] width 134 height 19
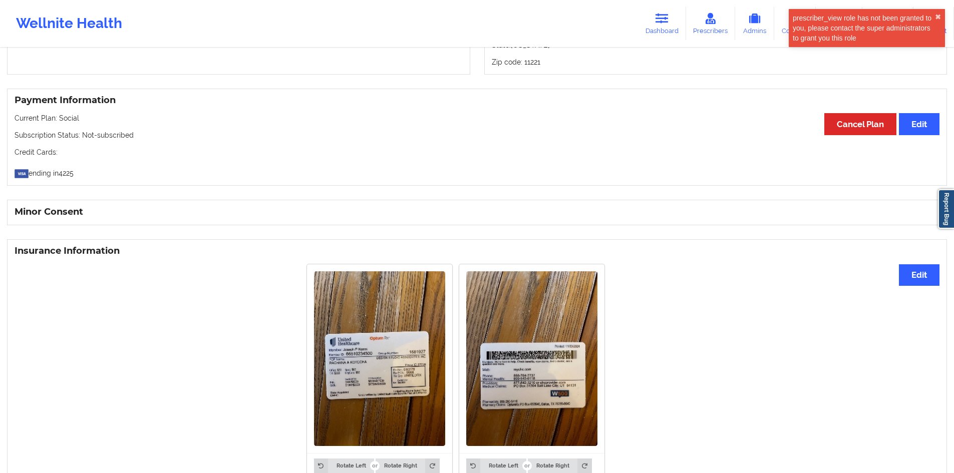
scroll to position [560, 0]
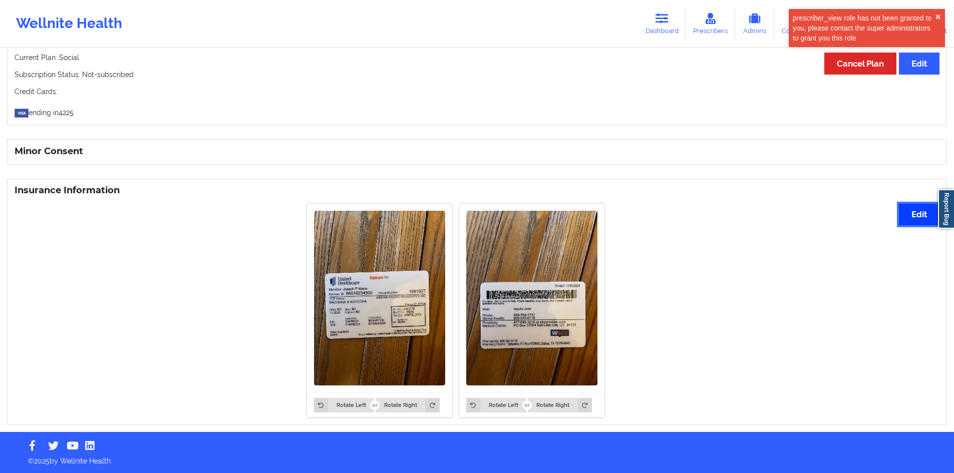
click at [923, 216] on button "Edit" at bounding box center [919, 215] width 41 height 22
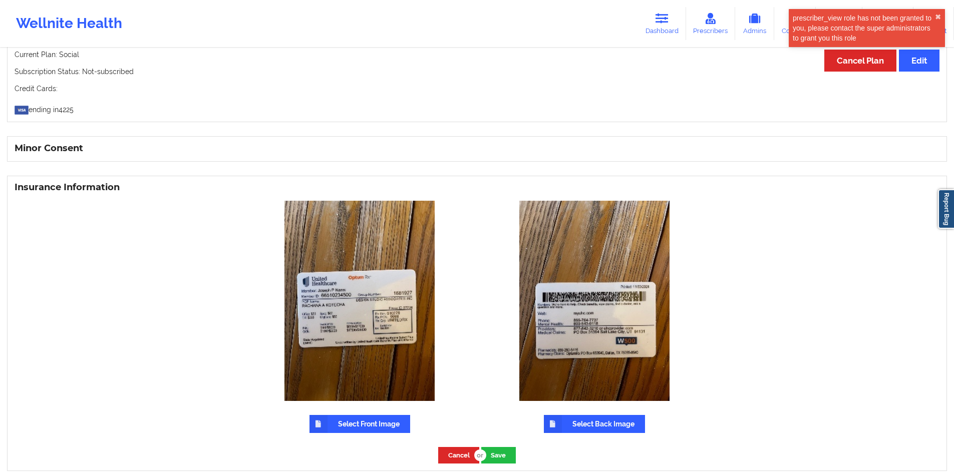
click at [370, 424] on label "Select Front Image" at bounding box center [359, 424] width 101 height 18
click at [0, 0] on input "Select Front Image" at bounding box center [0, 0] width 0 height 0
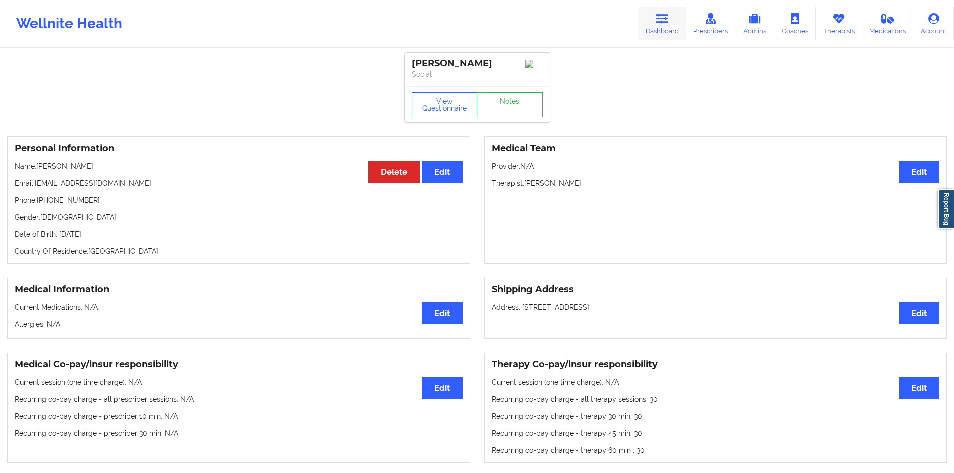
click at [651, 33] on link "Dashboard" at bounding box center [662, 23] width 48 height 33
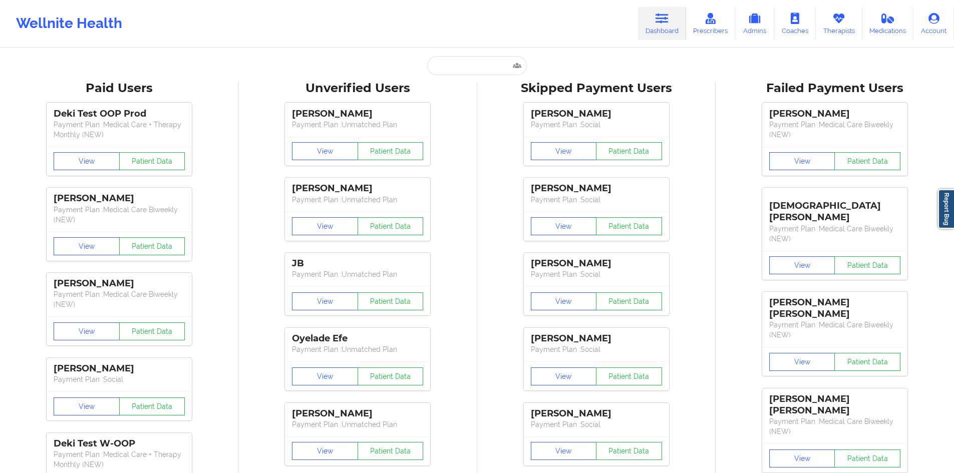
click at [457, 62] on input "text" at bounding box center [476, 65] width 99 height 19
paste input "ereric738@gmail.com"
type input "ereric738@gmail.com"
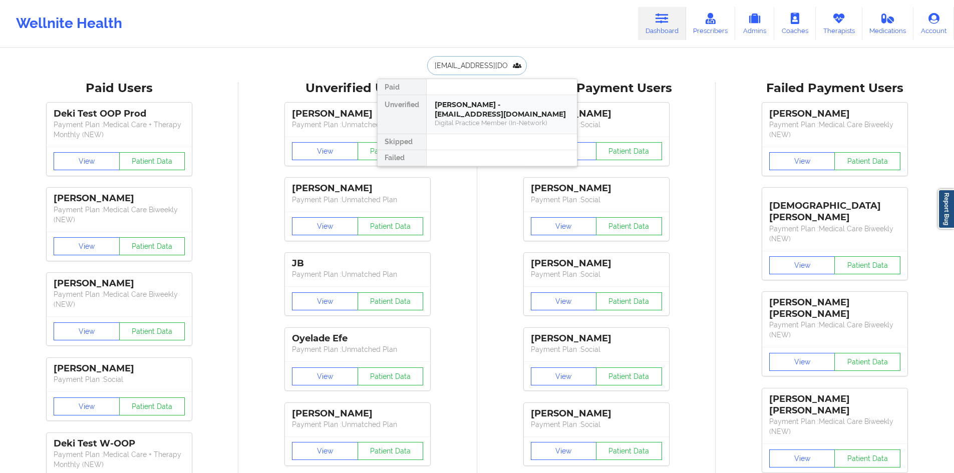
click at [474, 109] on div "Eric Reynaert - ereric738@gmail.com" at bounding box center [502, 109] width 134 height 19
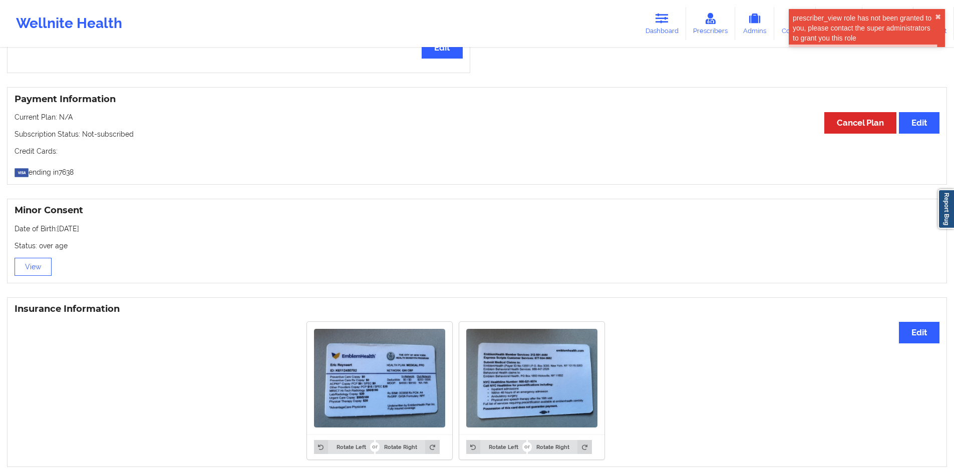
scroll to position [392, 0]
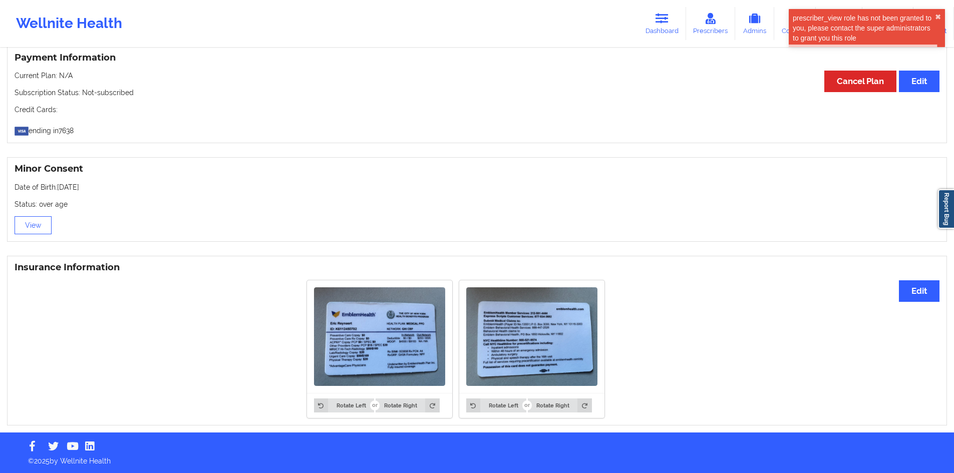
click at [376, 341] on img at bounding box center [379, 336] width 131 height 99
click at [391, 336] on img at bounding box center [379, 336] width 131 height 99
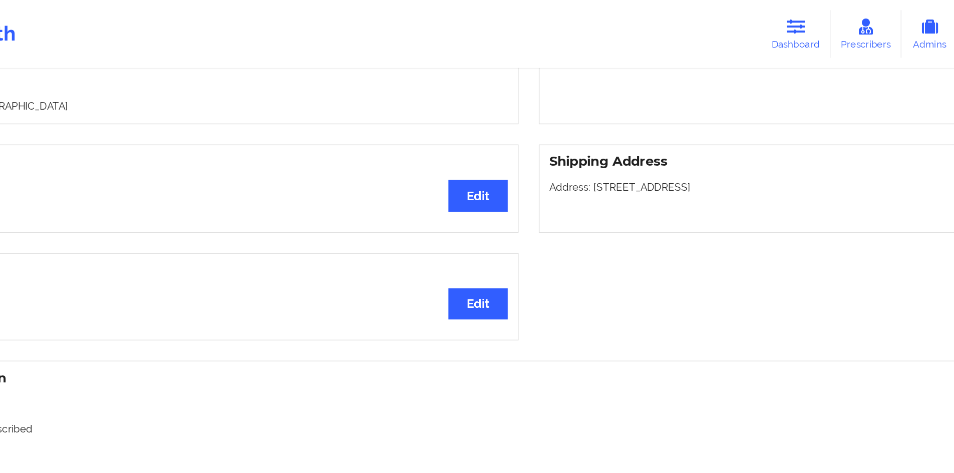
scroll to position [184, 0]
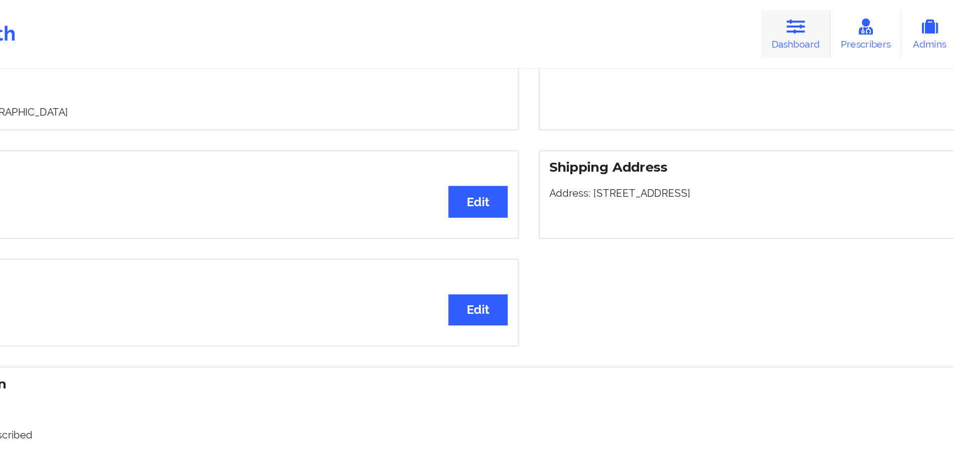
click at [655, 26] on link "Dashboard" at bounding box center [662, 23] width 48 height 33
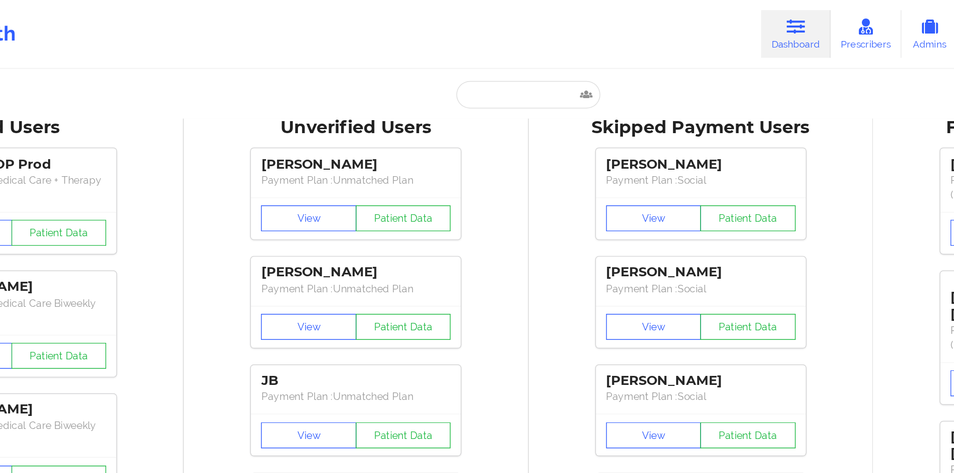
click at [457, 68] on input "text" at bounding box center [476, 65] width 99 height 19
paste input "AMANDA DIPIETRO"
type input "AMANDA DIPIETRO"
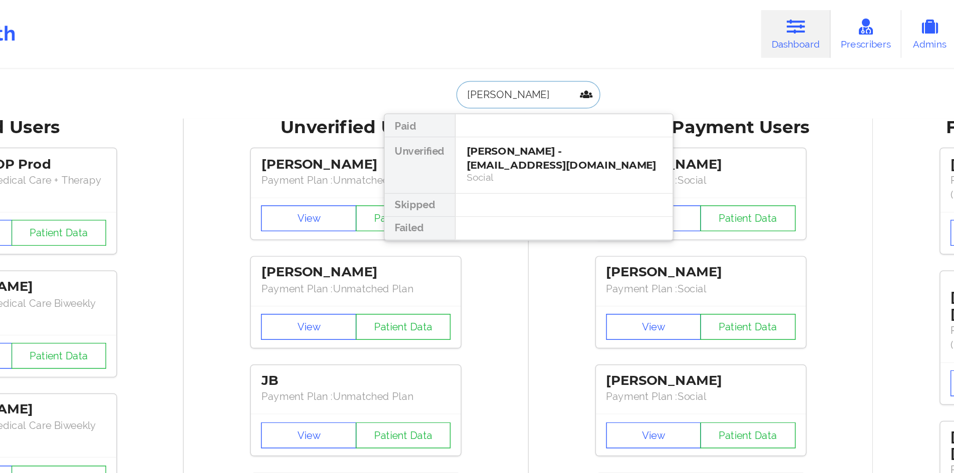
click at [462, 105] on div "Amanda DiPietro - amandadipietro@gmail.com" at bounding box center [502, 109] width 134 height 19
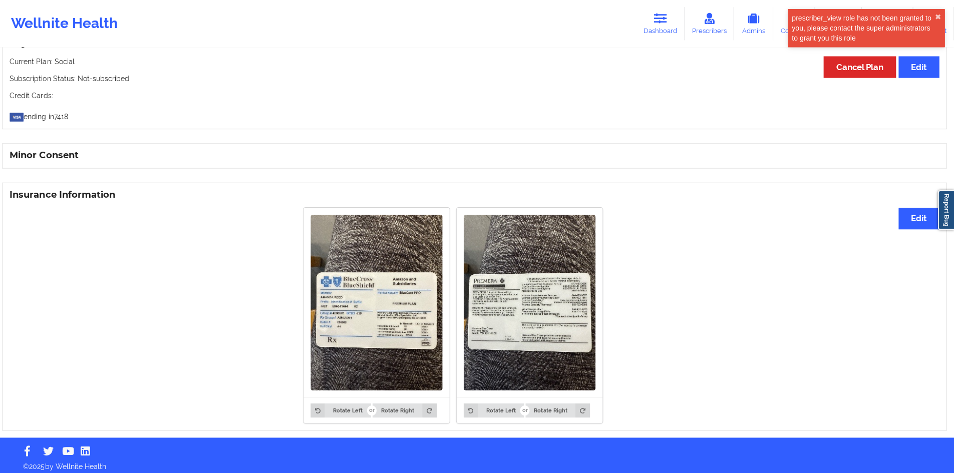
scroll to position [559, 0]
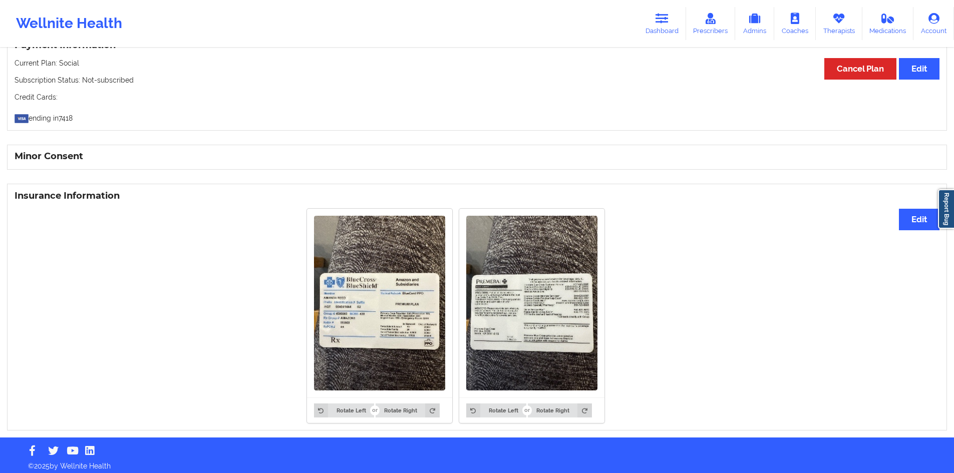
click at [895, 220] on div "Rotate Left Rotate Right Rotate Left Rotate Right" at bounding box center [456, 316] width 882 height 226
click at [917, 218] on button "Edit" at bounding box center [919, 220] width 41 height 22
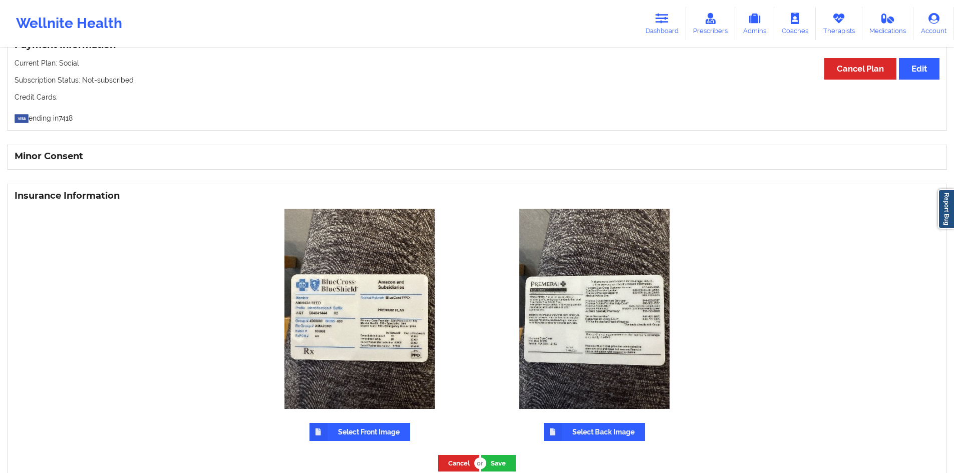
click at [336, 432] on label "Select Front Image" at bounding box center [359, 432] width 101 height 18
click at [0, 0] on input "Select Front Image" at bounding box center [0, 0] width 0 height 0
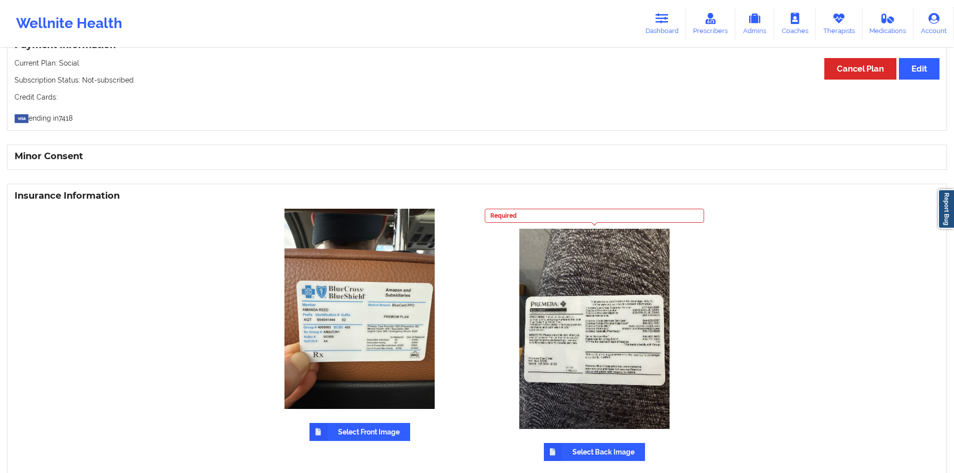
click at [577, 445] on label "Select Back Image" at bounding box center [594, 452] width 101 height 18
click at [0, 0] on input "Select Back Image" at bounding box center [0, 0] width 0 height 0
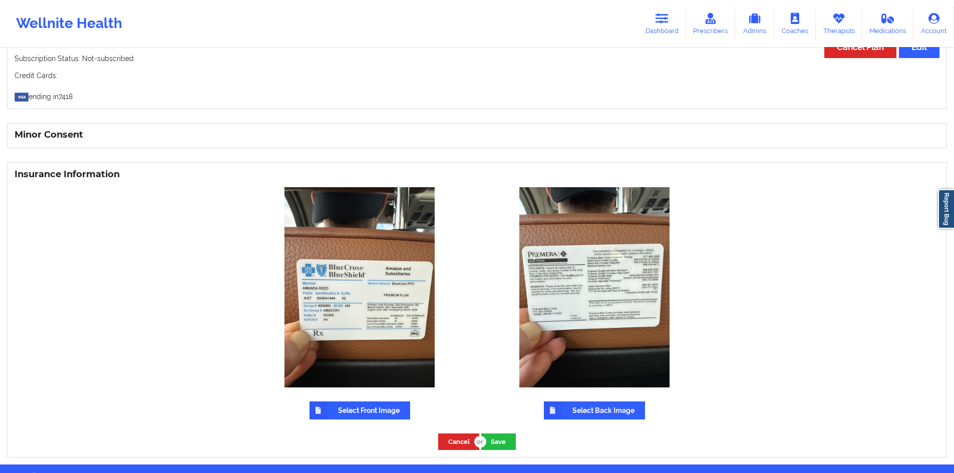
scroll to position [613, 0]
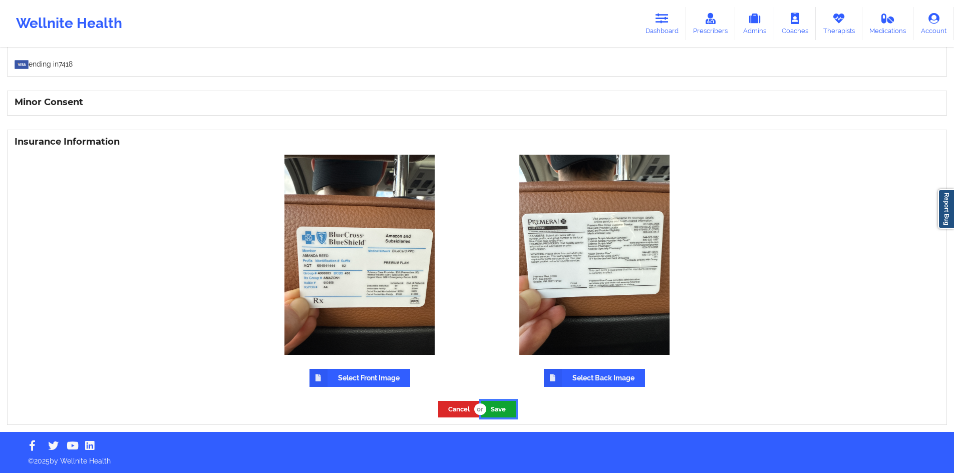
click at [502, 403] on button "Save" at bounding box center [498, 409] width 35 height 17
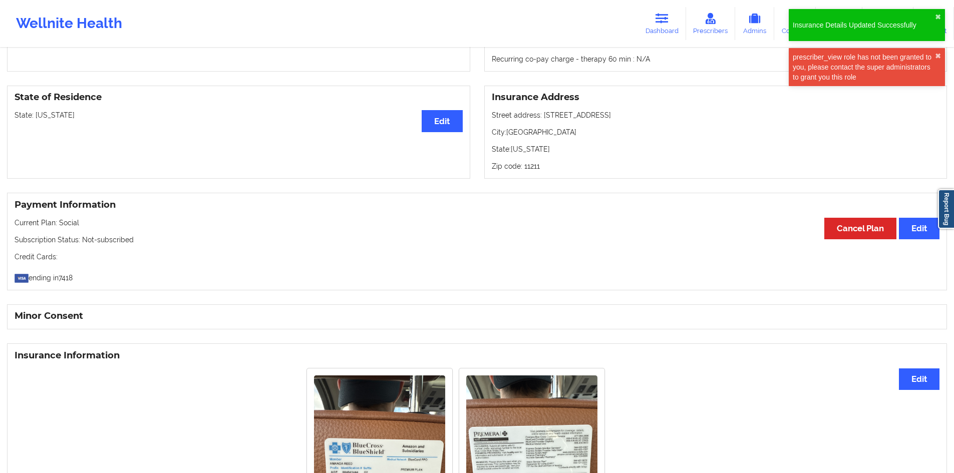
scroll to position [564, 0]
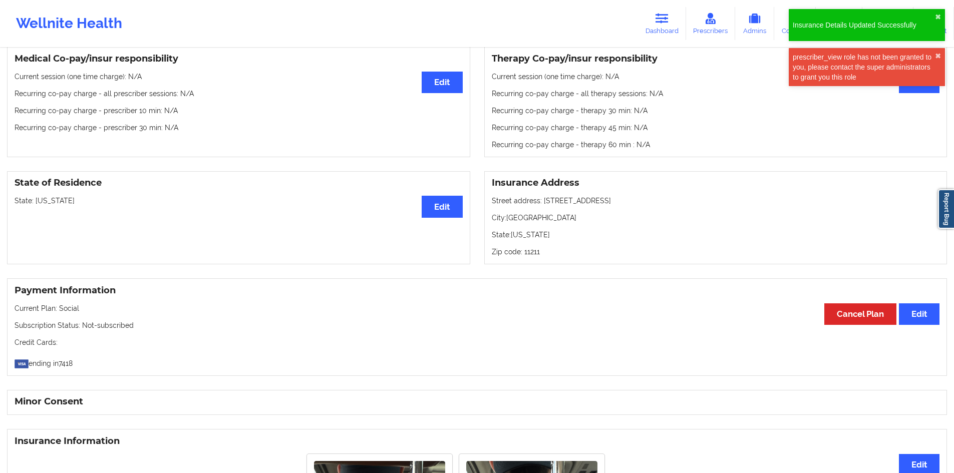
scroll to position [14, 0]
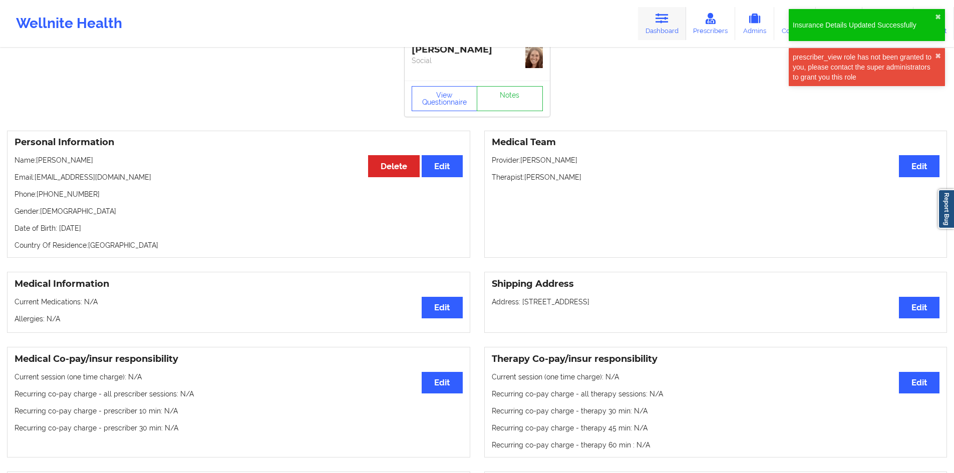
click at [649, 27] on link "Dashboard" at bounding box center [662, 23] width 48 height 33
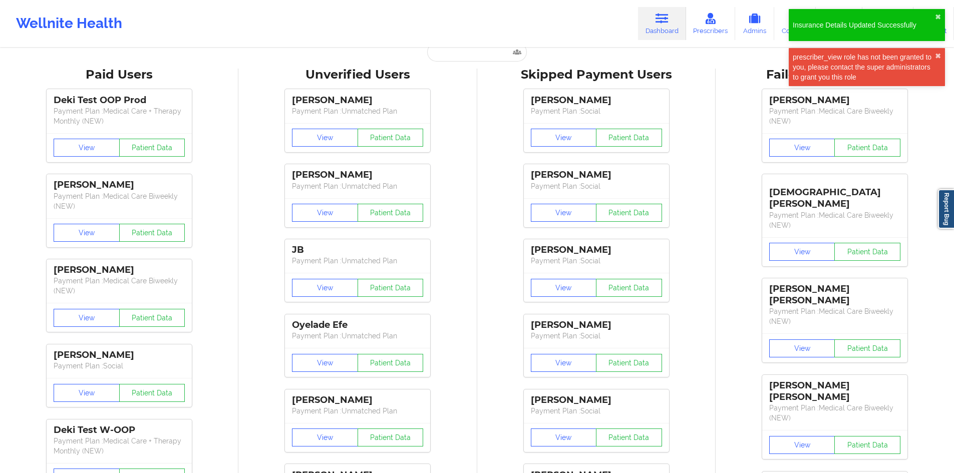
click at [456, 60] on input "text" at bounding box center [476, 52] width 99 height 19
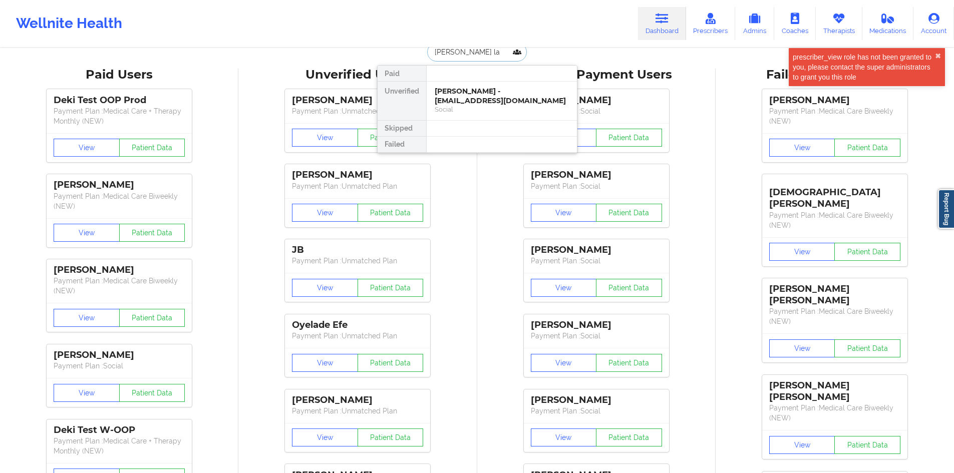
type input "ernie lai"
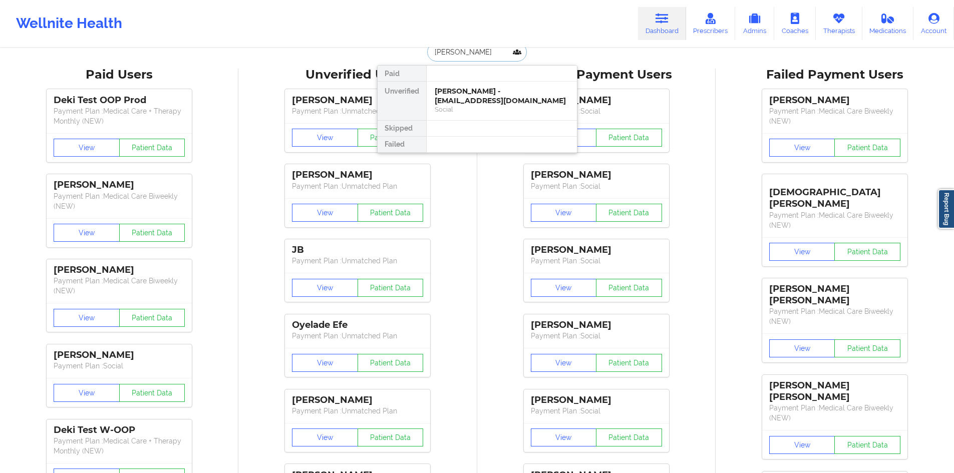
click at [500, 105] on div "Social" at bounding box center [502, 109] width 134 height 9
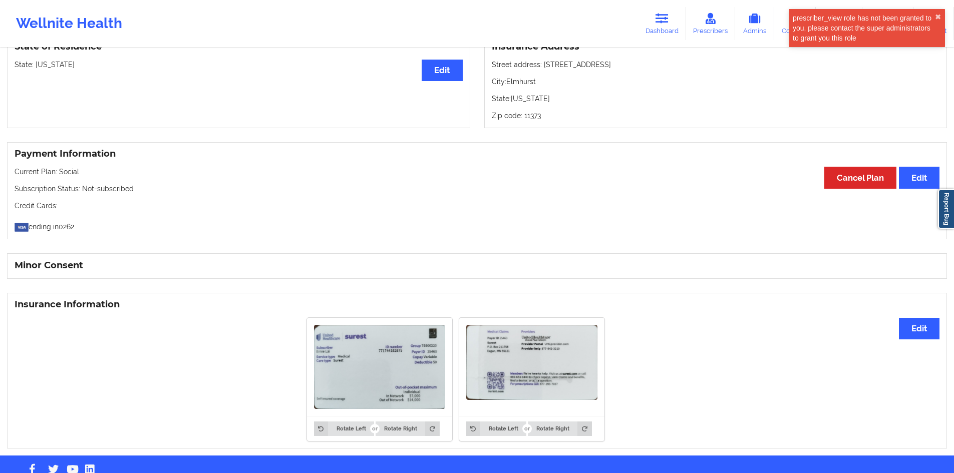
scroll to position [469, 0]
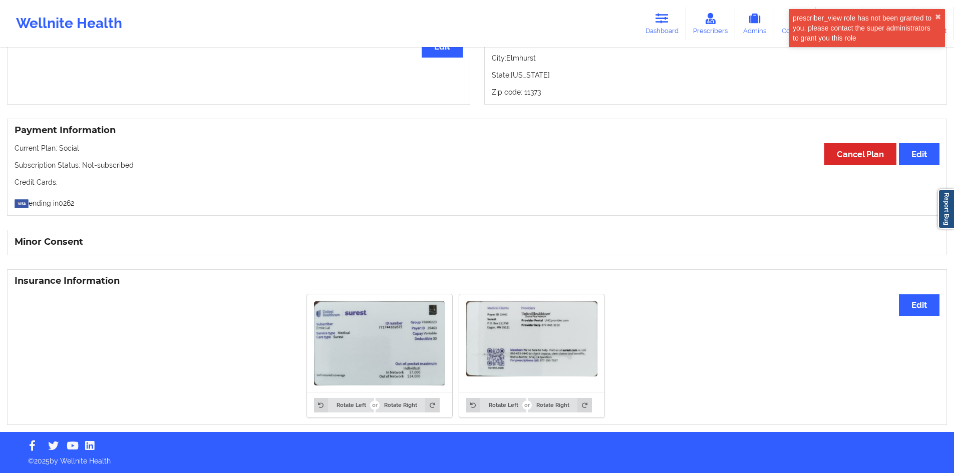
click at [364, 351] on img at bounding box center [379, 343] width 131 height 84
